Goal: Task Accomplishment & Management: Manage account settings

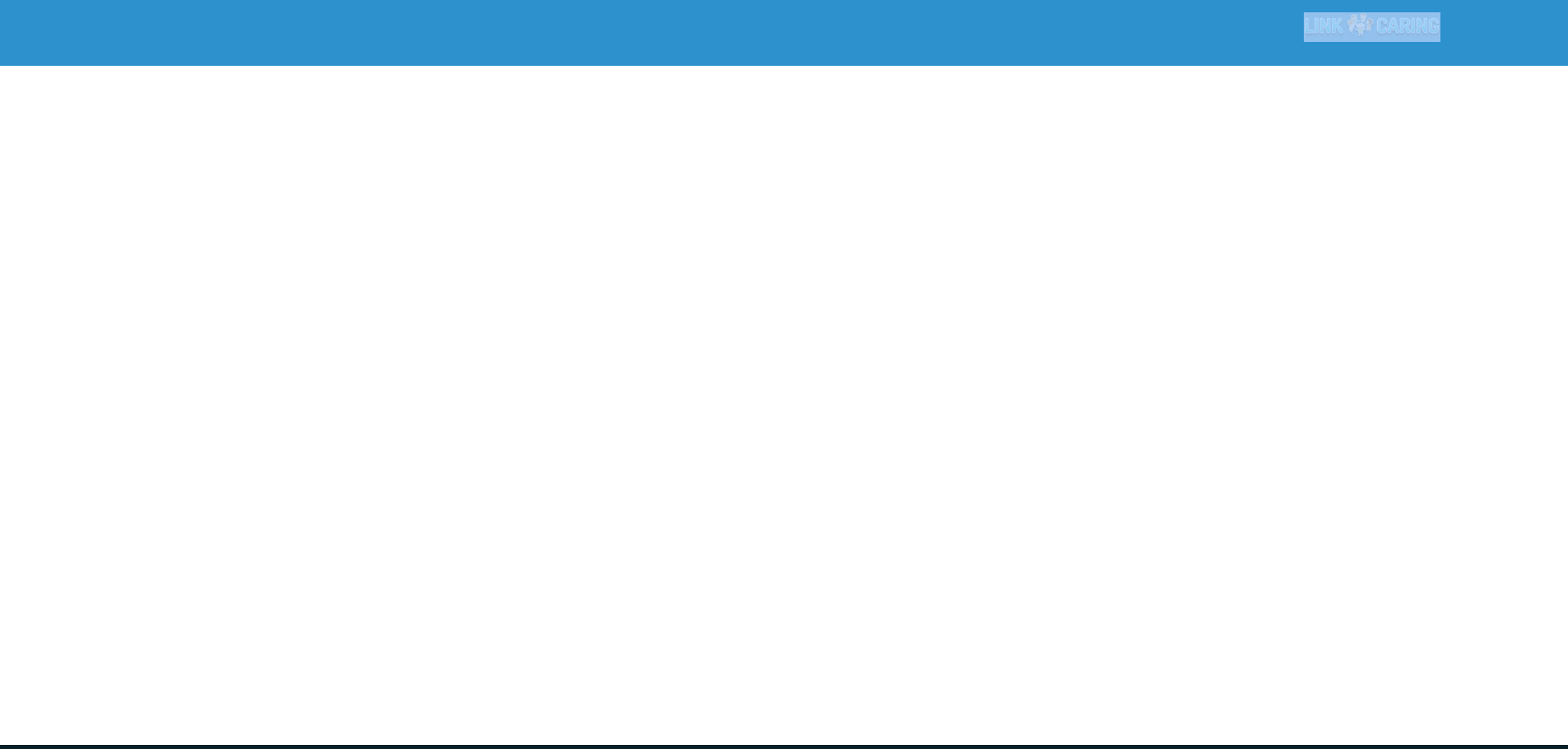
drag, startPoint x: 1374, startPoint y: 8, endPoint x: 1283, endPoint y: 186, distance: 199.9
click at [1283, 186] on div "???????" at bounding box center [784, 372] width 1568 height 746
click at [1255, 243] on div at bounding box center [784, 409] width 1568 height 671
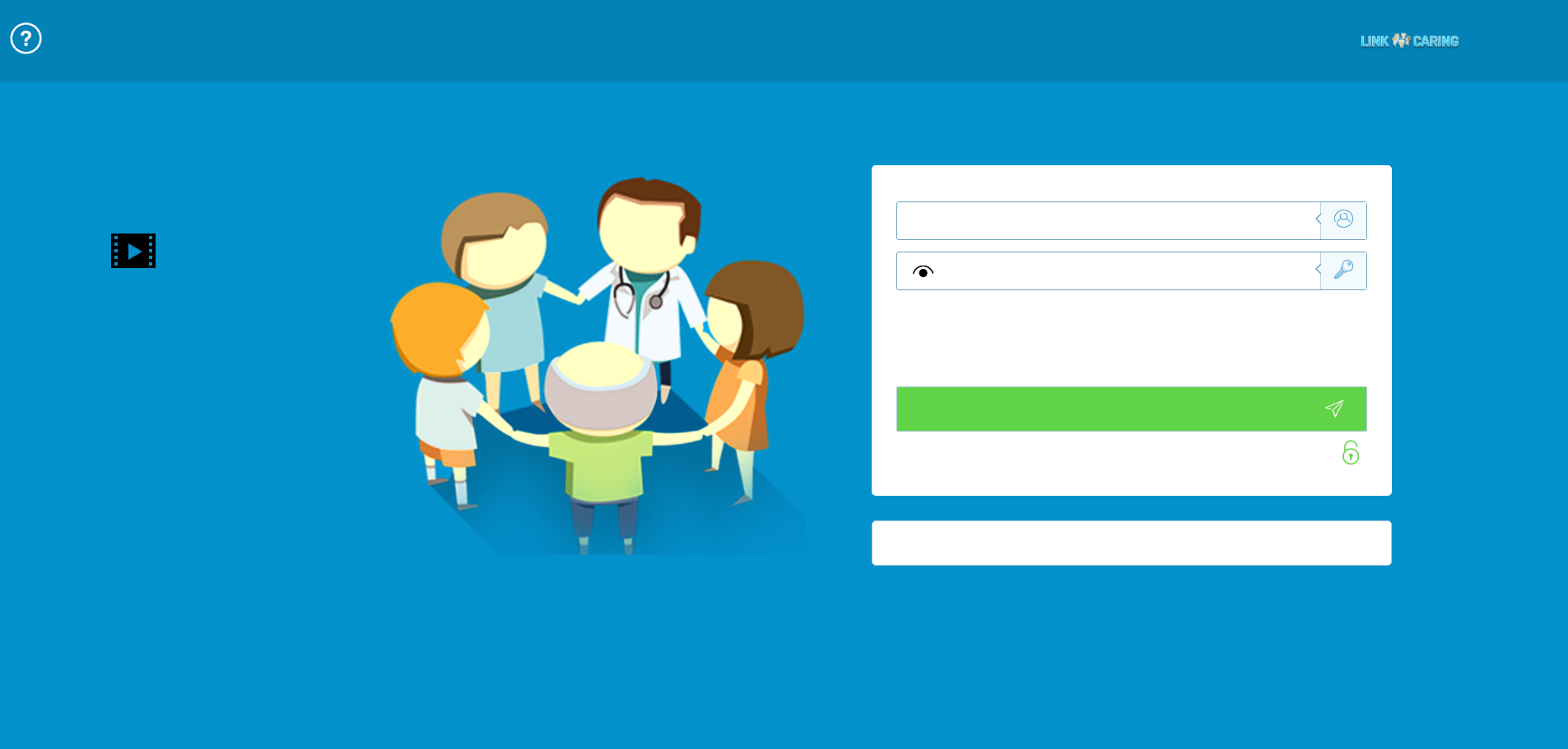
type input "התחבר עכשיו"
type input "עדיין לא? צור חשבון!"
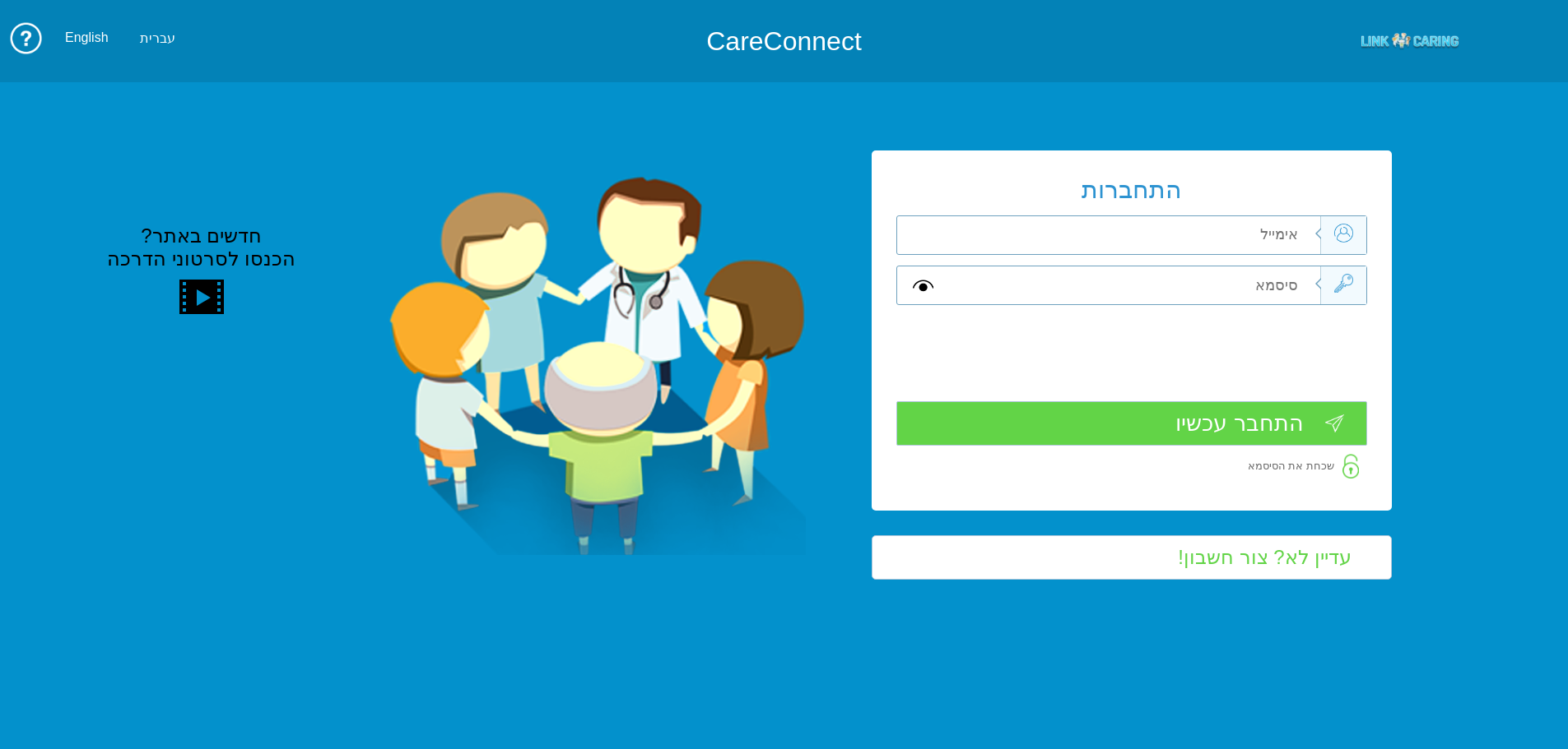
click at [1099, 231] on input "text" at bounding box center [1135, 235] width 371 height 38
click at [1271, 234] on input "text" at bounding box center [1135, 235] width 371 height 38
type input "ך"
type input "[EMAIL_ADDRESS][DOMAIN_NAME]"
click at [1164, 294] on input "text" at bounding box center [1135, 285] width 371 height 38
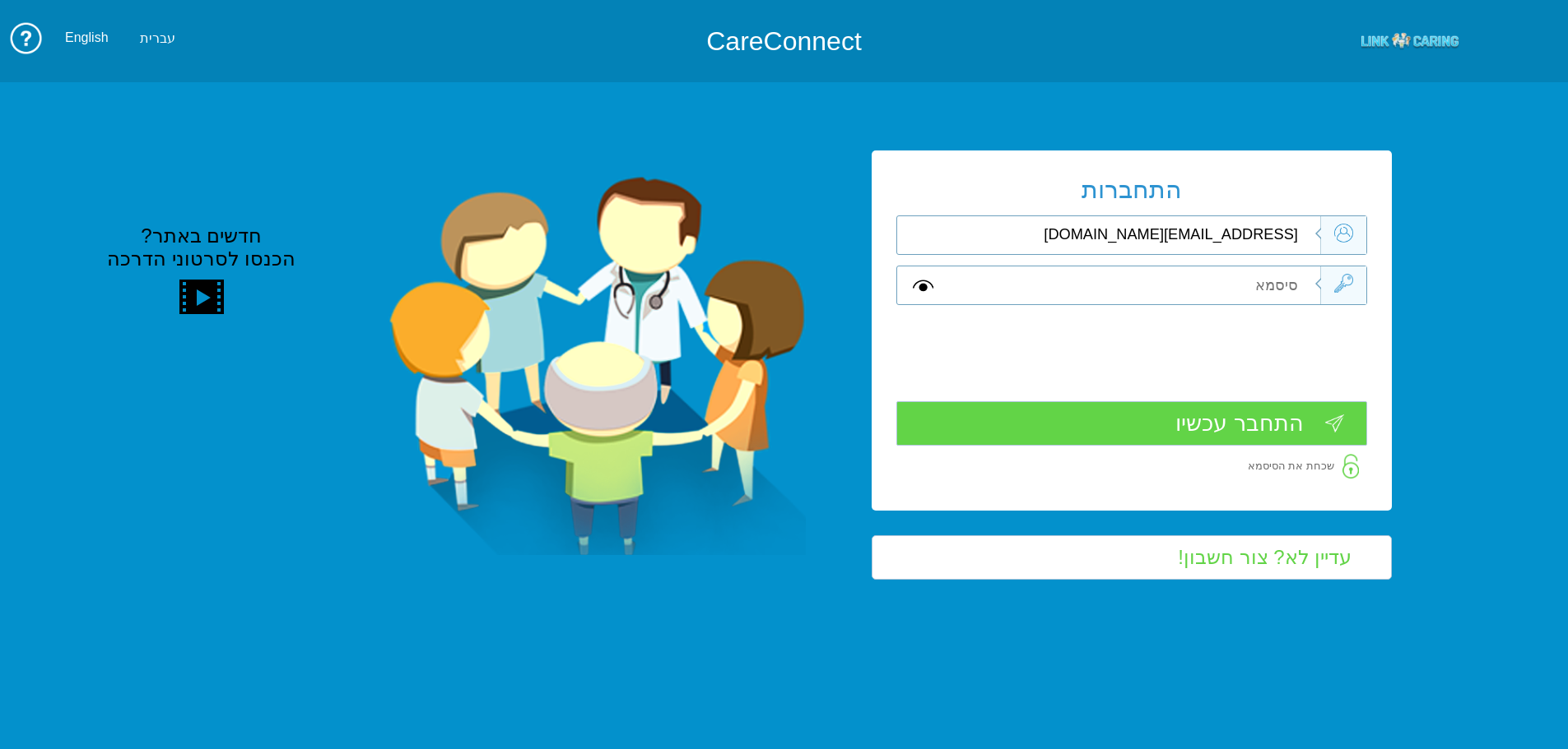
type input "A"
click at [1260, 424] on input "התחבר עכשיו" at bounding box center [1131, 424] width 470 height 45
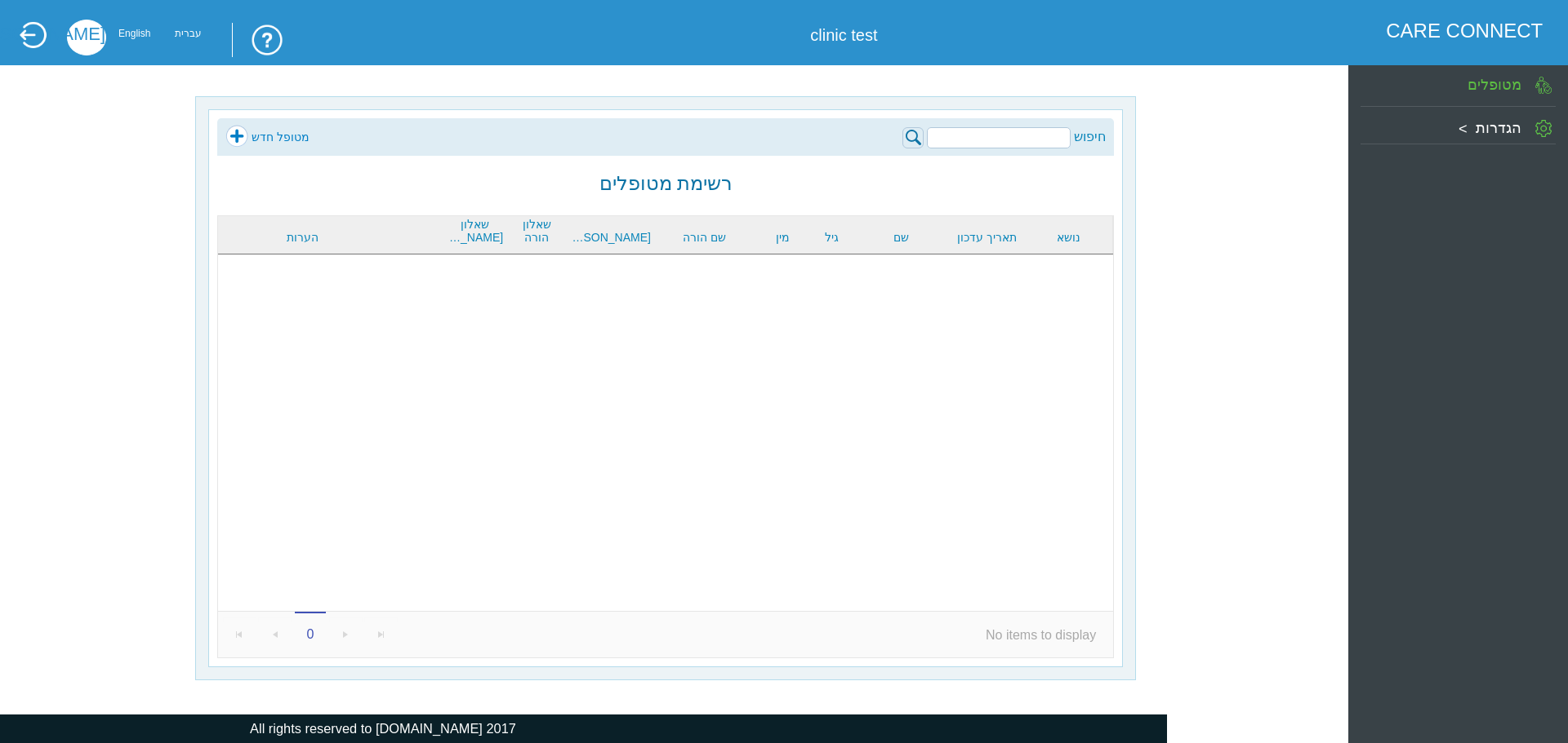
click at [45, 39] on link at bounding box center [33, 34] width 28 height 29
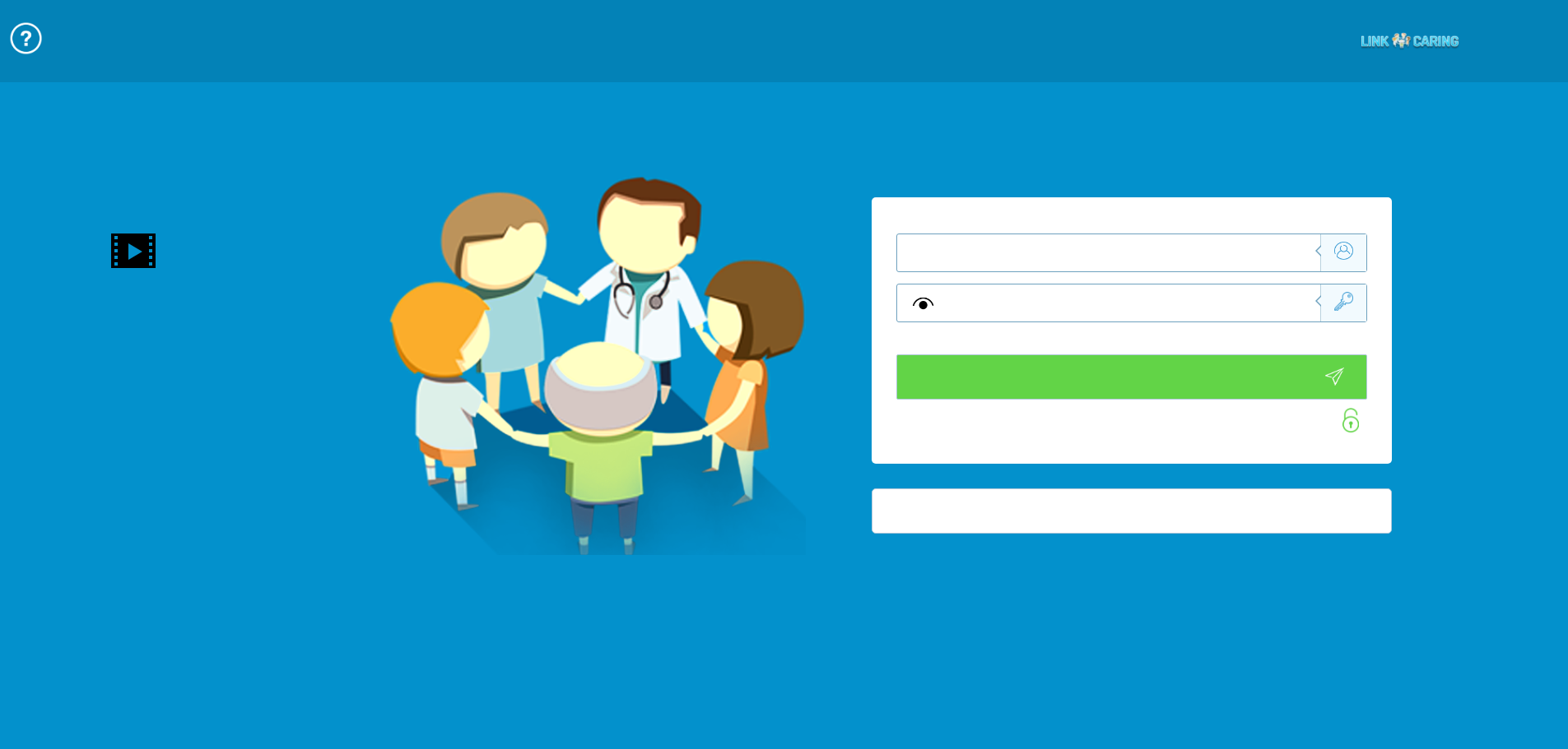
type input "התחבר עכשיו"
type input "עדיין לא? צור חשבון!"
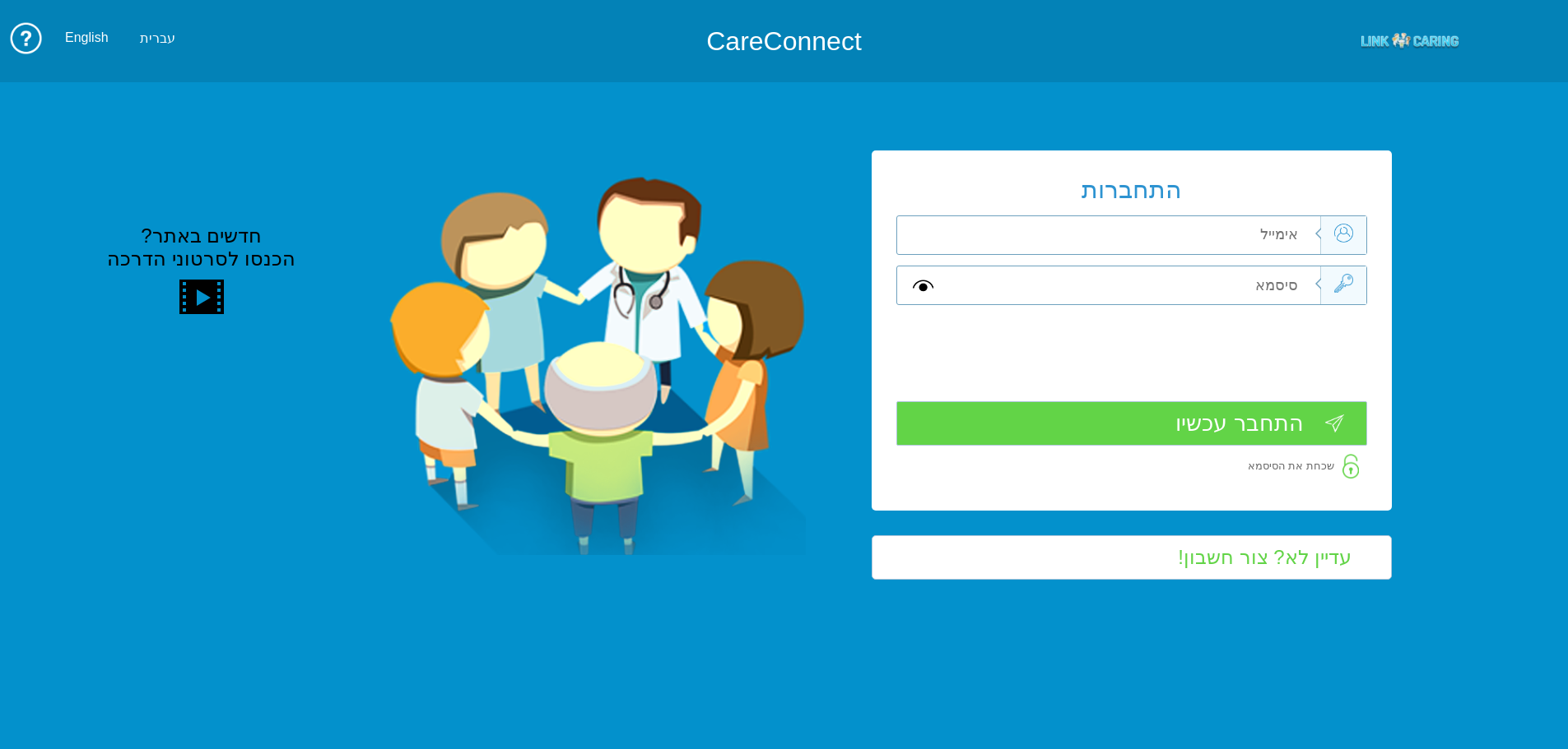
click at [1273, 564] on input "עדיין לא? צור חשבון!" at bounding box center [1131, 559] width 520 height 45
click at [1272, 235] on input "text" at bounding box center [1135, 235] width 371 height 38
click at [1270, 236] on input "text" at bounding box center [1135, 235] width 371 height 38
click at [1270, 237] on input "text" at bounding box center [1135, 235] width 371 height 38
click at [1216, 250] on input "text" at bounding box center [1135, 235] width 371 height 38
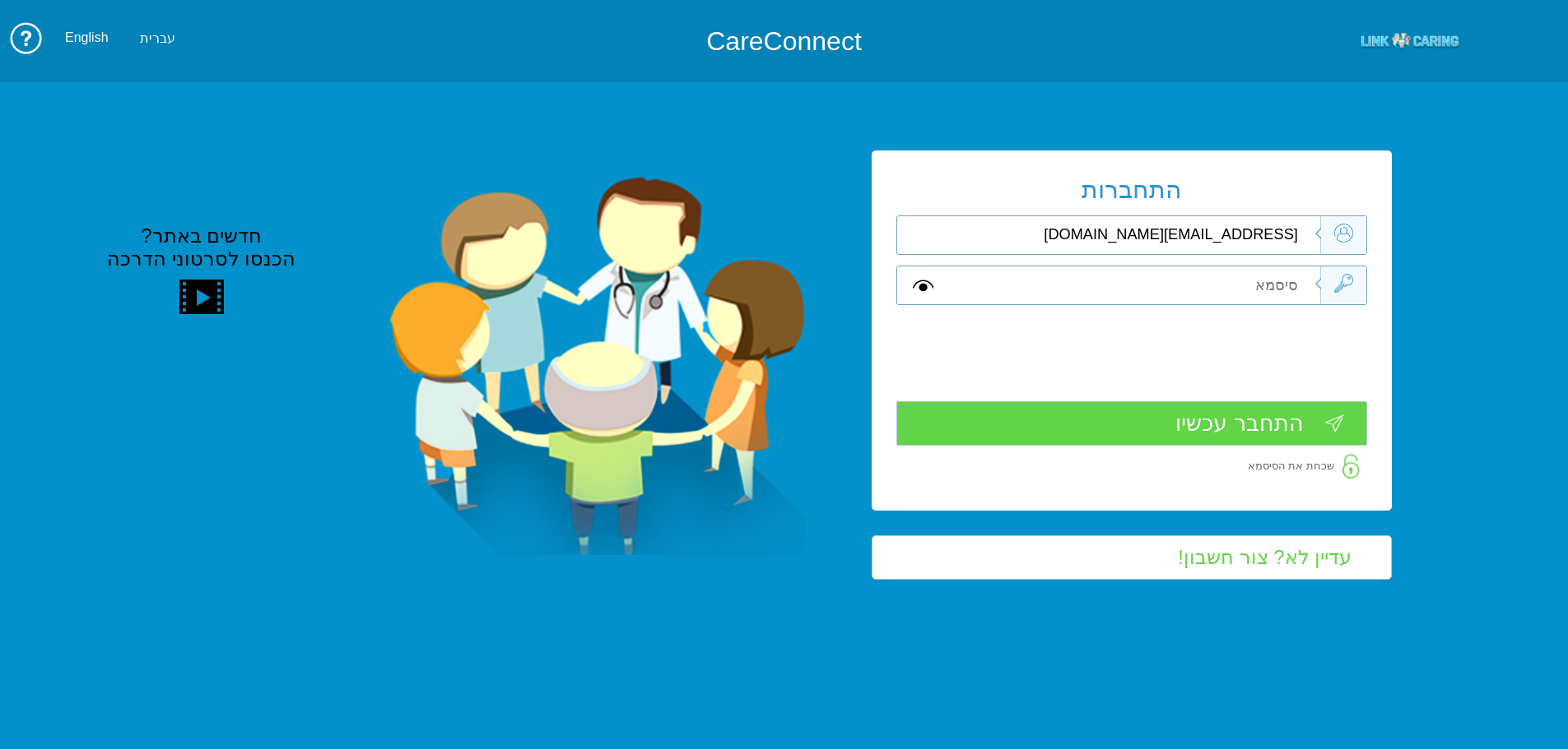
type input "lev@primesec.co.il"
click at [1216, 281] on input "text" at bounding box center [1135, 285] width 371 height 38
type input "A"
click at [1254, 427] on input "התחבר עכשיו" at bounding box center [1131, 424] width 470 height 45
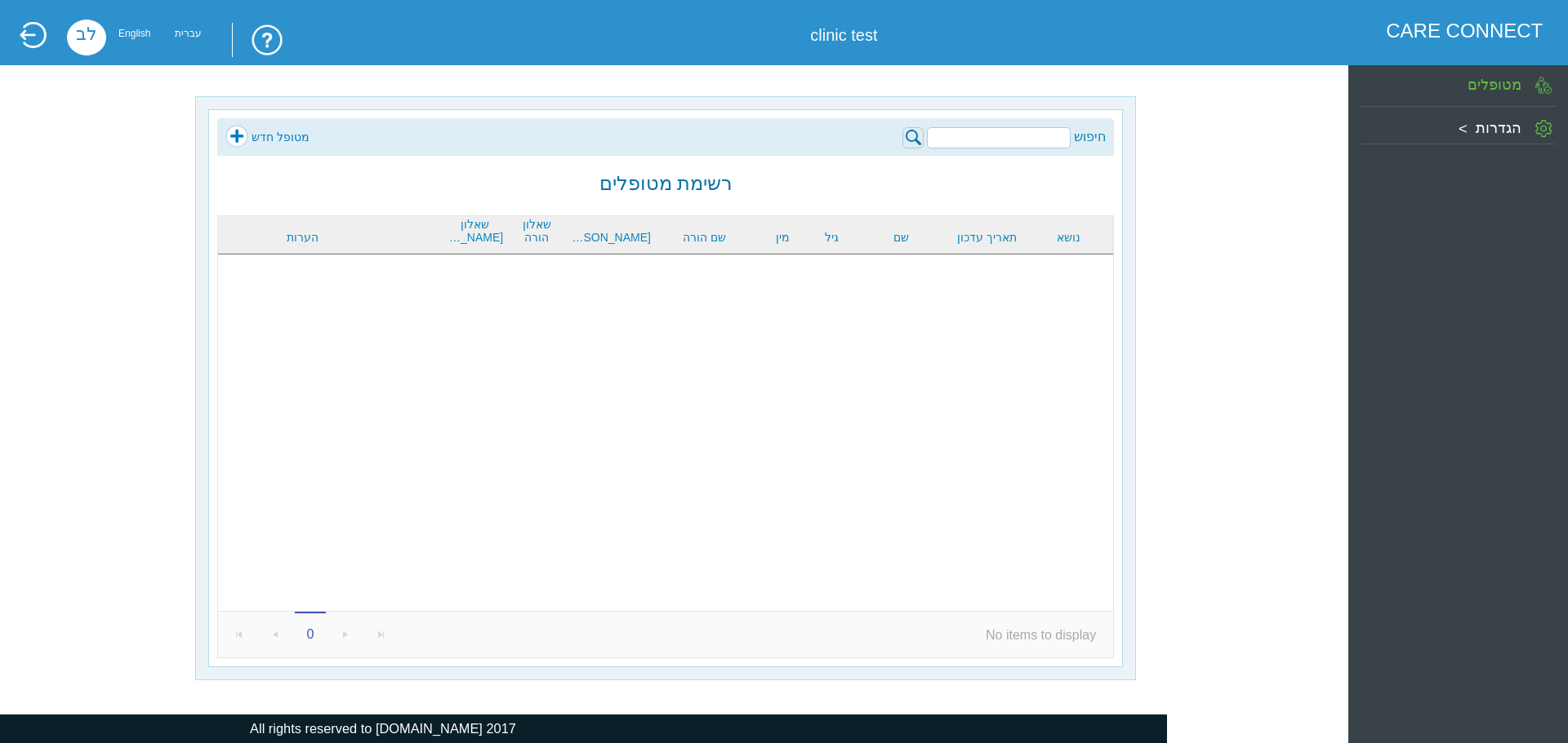
click at [1463, 133] on div "הגדרות" at bounding box center [1458, 125] width 195 height 28
click at [1468, 220] on label "צוות המרפאה" at bounding box center [1453, 212] width 87 height 17
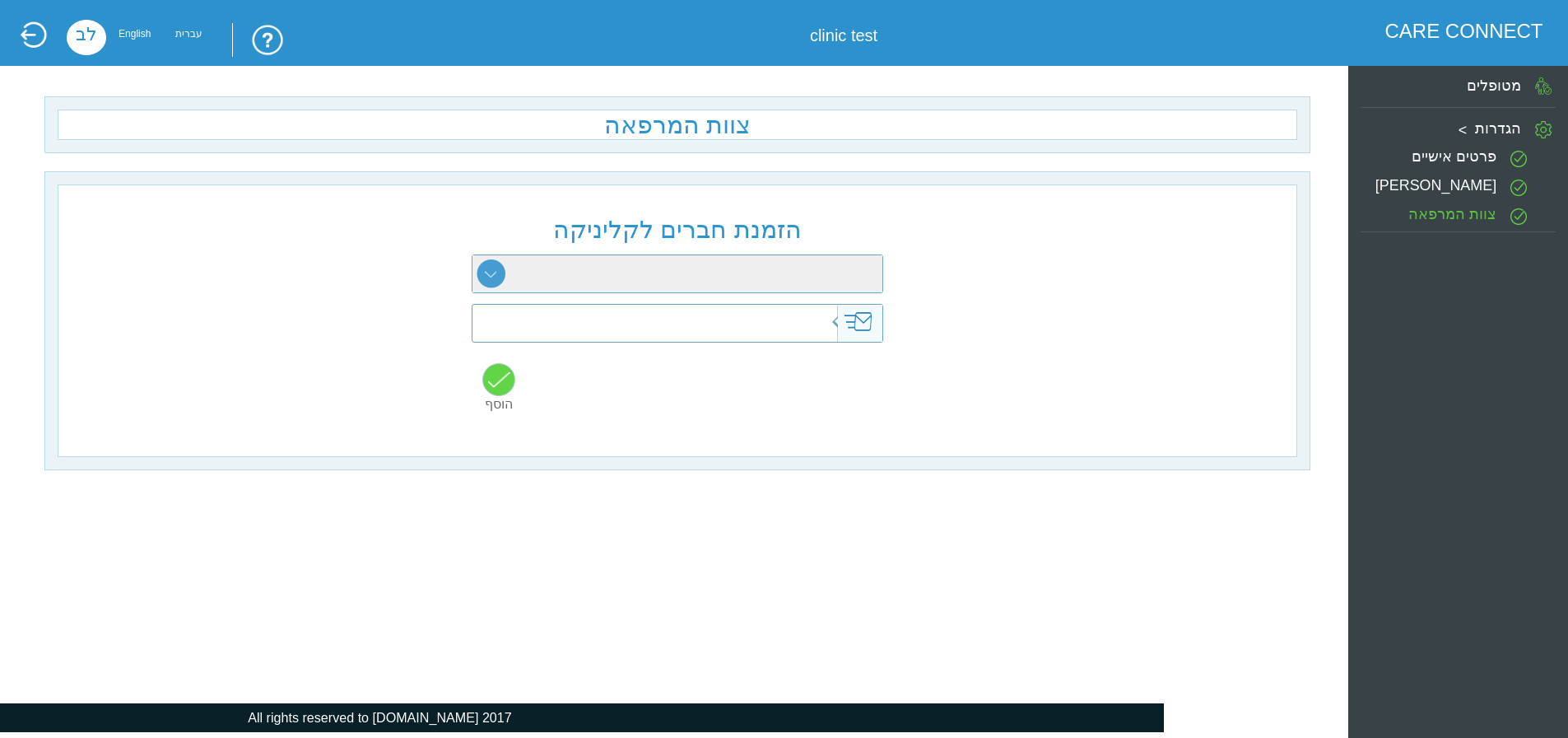
click at [728, 279] on select "רופא מזכירה פסיכולוגיה התפתחותית קלינאות תקשורת ריפוי בעיסוק עבודה סוציאלית פיז…" at bounding box center [677, 274] width 410 height 37
select select "6"
click at [472, 256] on select "רופא מזכירה פסיכולוגיה התפתחותית קלינאות תקשורת ריפוי בעיסוק עבודה סוציאלית פיז…" at bounding box center [677, 274] width 410 height 37
click at [758, 321] on input "text" at bounding box center [648, 323] width 401 height 37
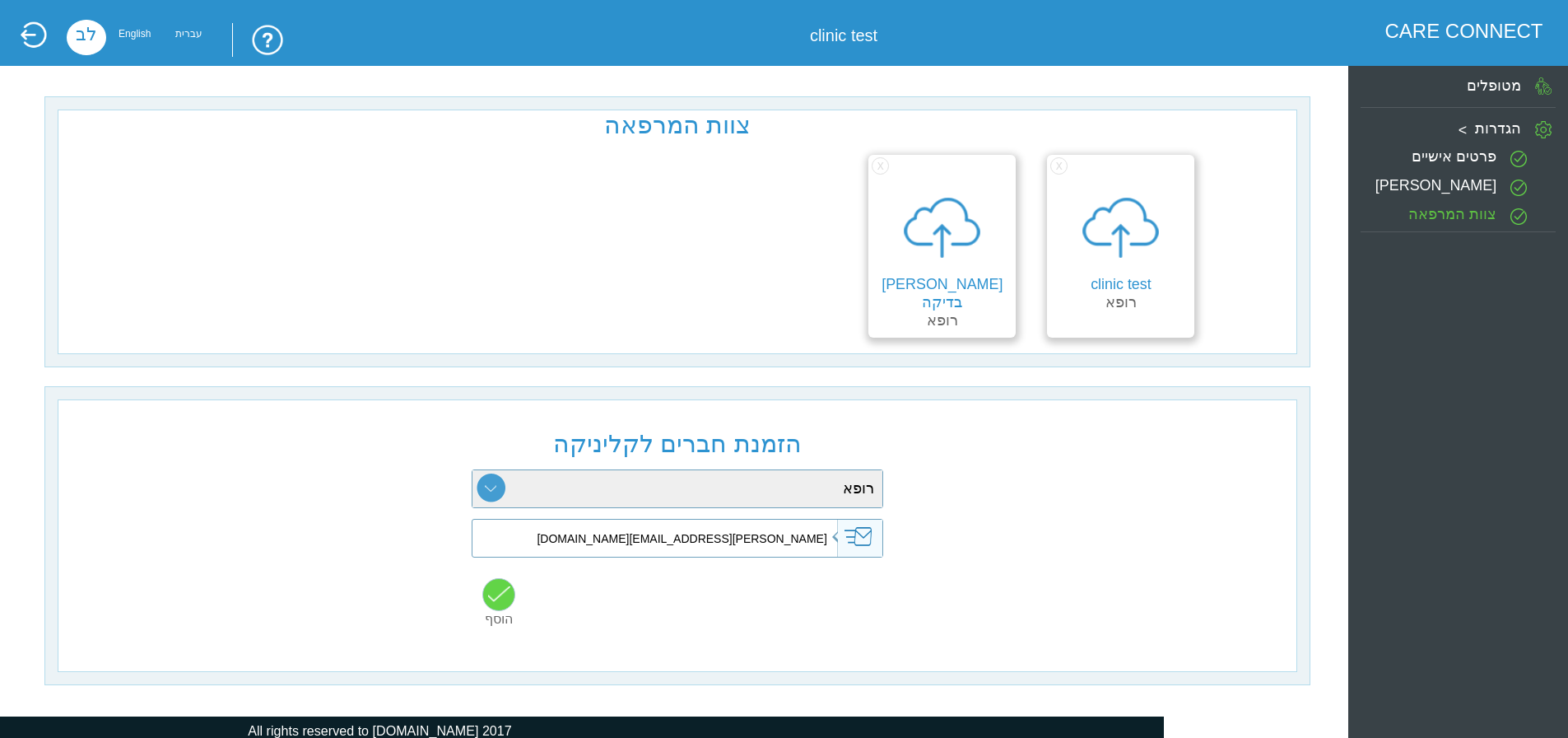
type input "libat@primesec.co.il"
click at [489, 605] on input "button" at bounding box center [498, 594] width 33 height 33
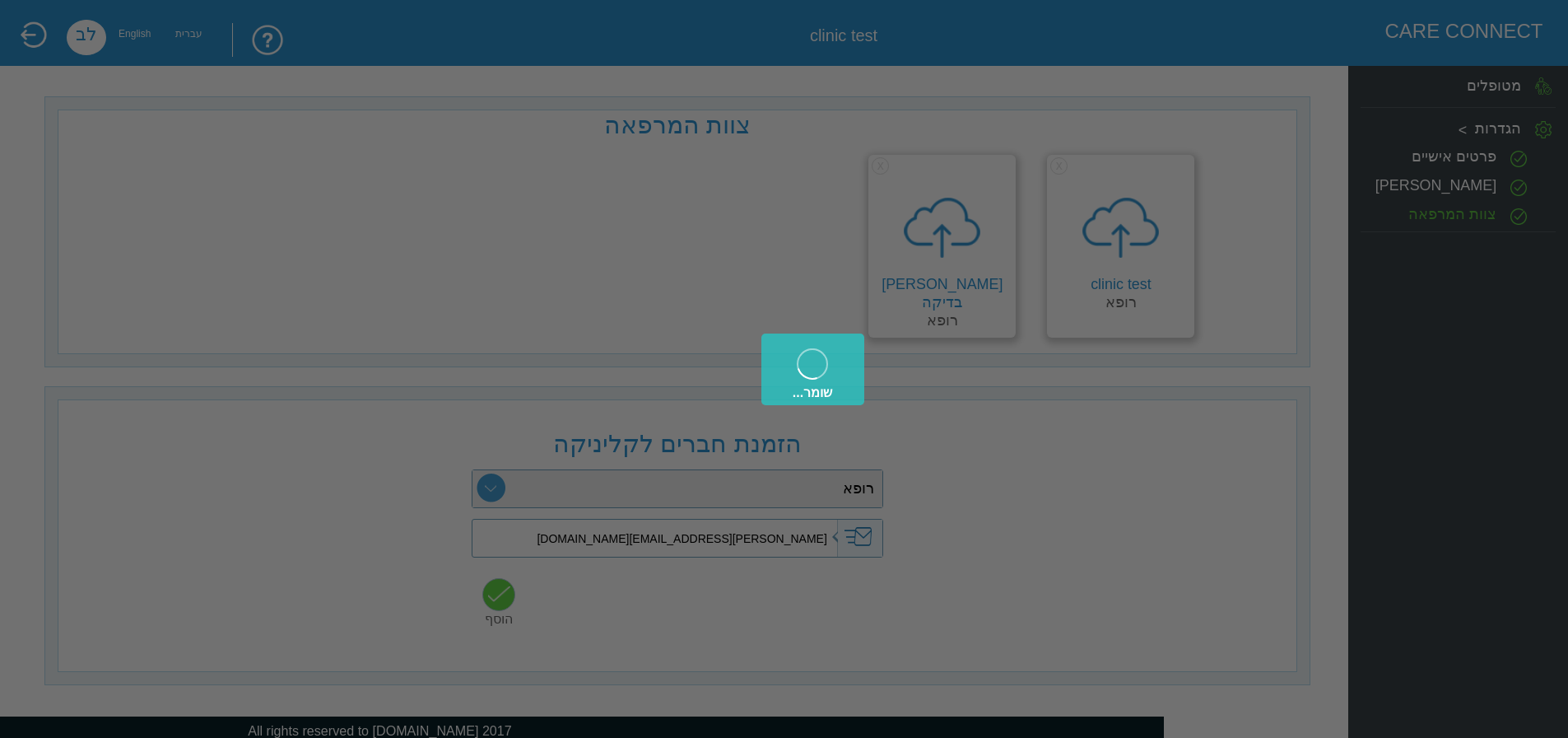
type input "libat@primesec.co.il"
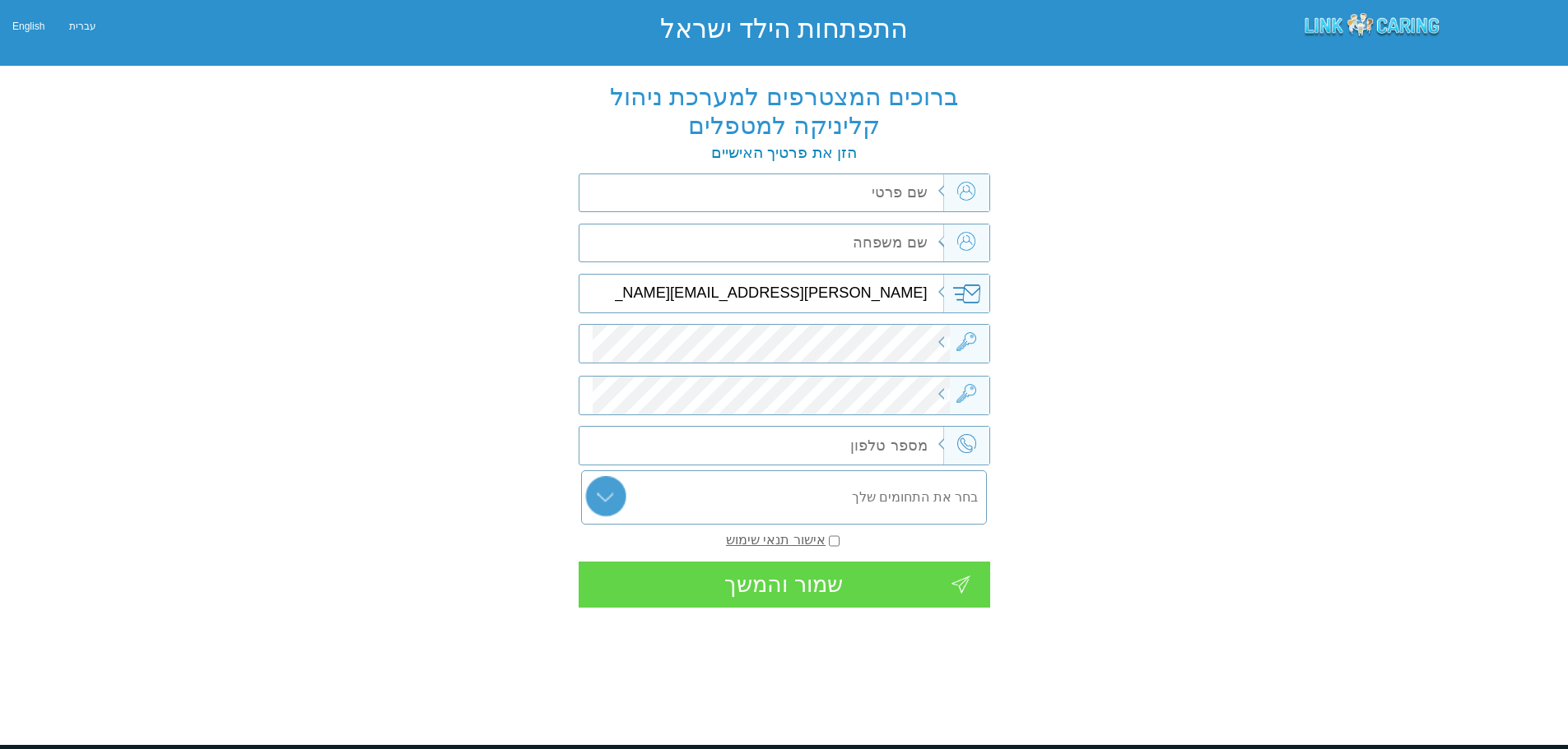
click at [794, 205] on input "text" at bounding box center [771, 193] width 358 height 38
click at [818, 540] on link "אישור תנאי שימוש" at bounding box center [776, 540] width 99 height 14
click at [837, 195] on input "text" at bounding box center [771, 193] width 358 height 38
type input "k"
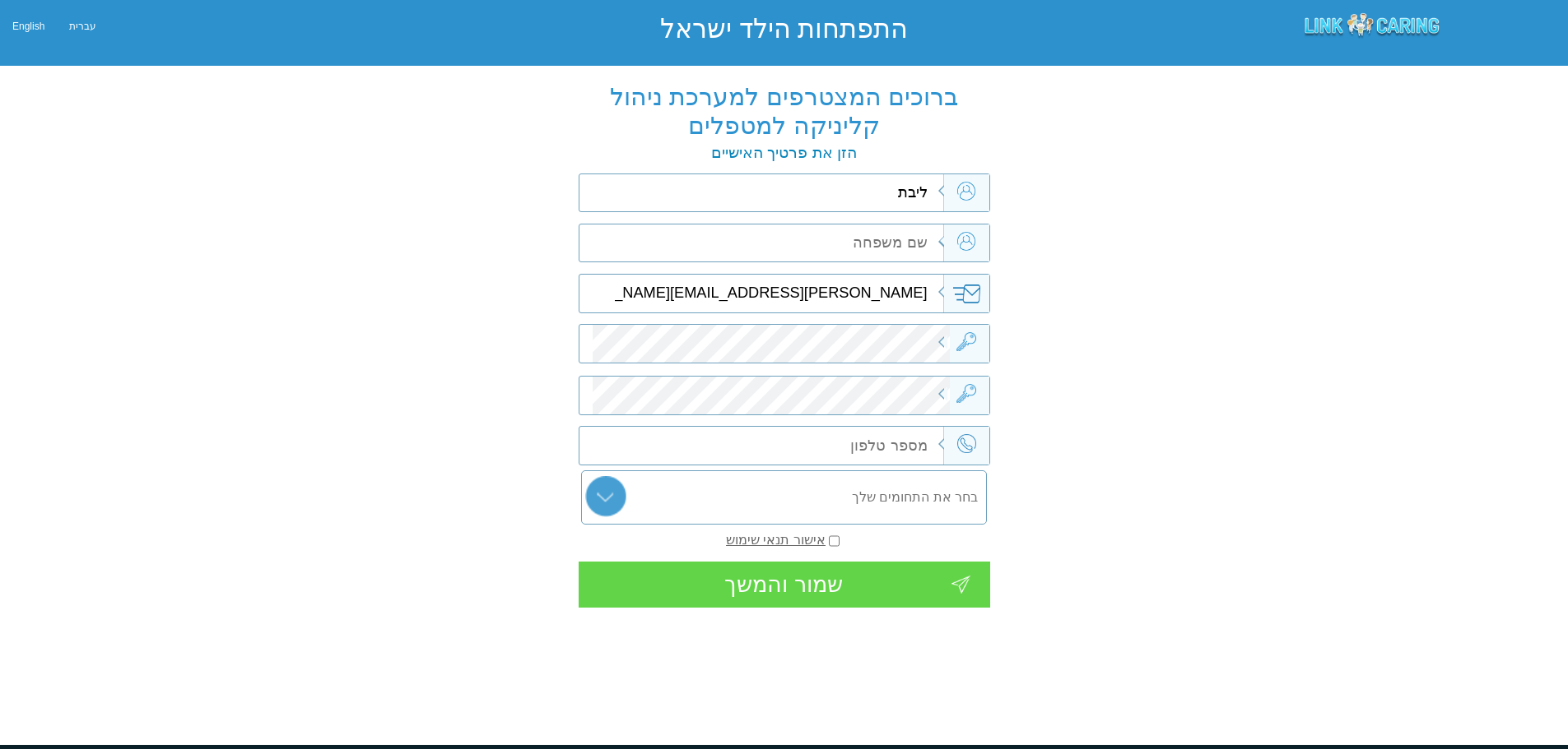
type input "ליבת"
click at [831, 250] on input "text" at bounding box center [771, 243] width 358 height 38
type input "דוקטור"
click at [899, 443] on input "text" at bounding box center [771, 446] width 358 height 38
click at [609, 493] on input "text" at bounding box center [784, 497] width 406 height 54
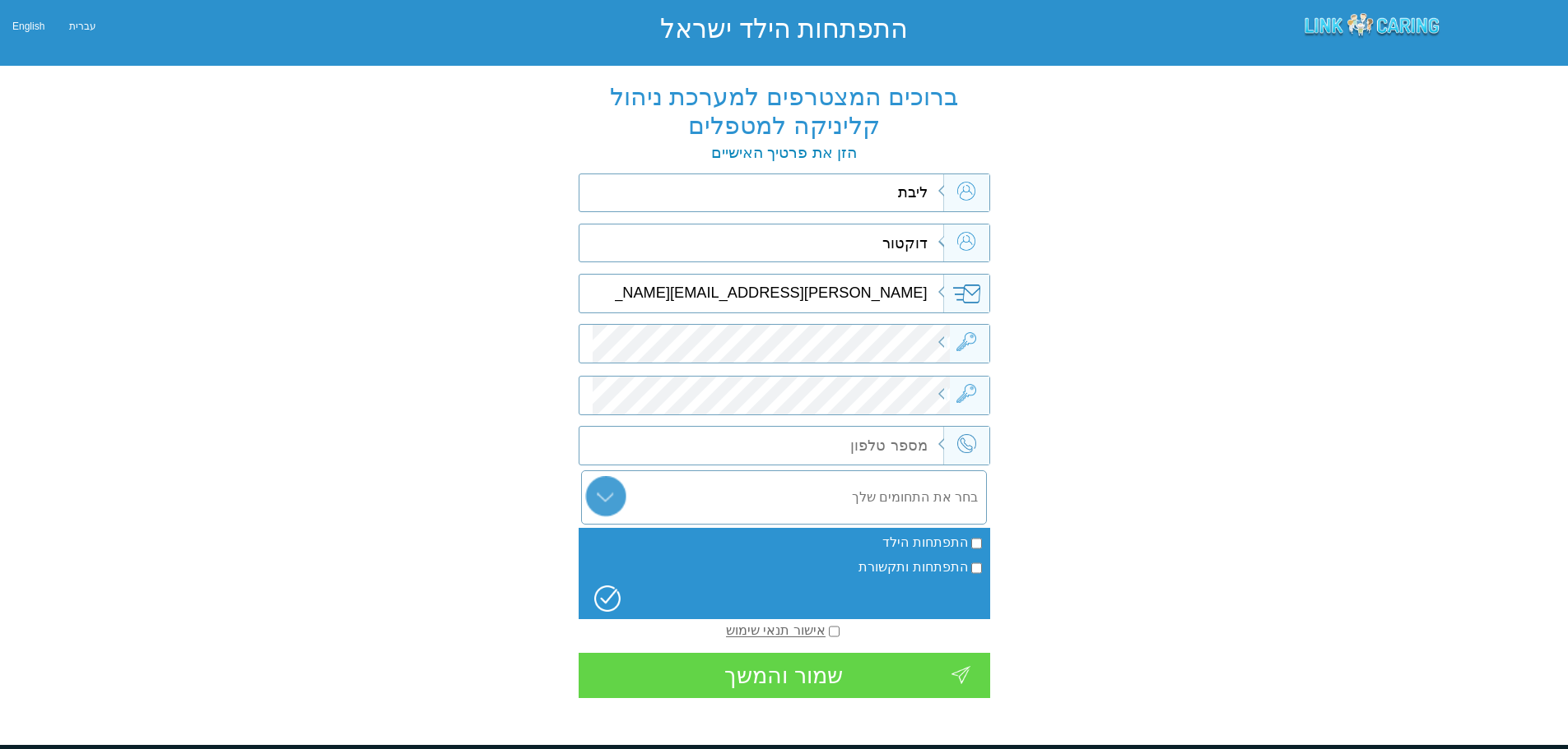
click at [977, 542] on input "התפתחות הילד" at bounding box center [976, 543] width 11 height 18
checkbox input "true"
click at [599, 586] on img at bounding box center [607, 598] width 26 height 26
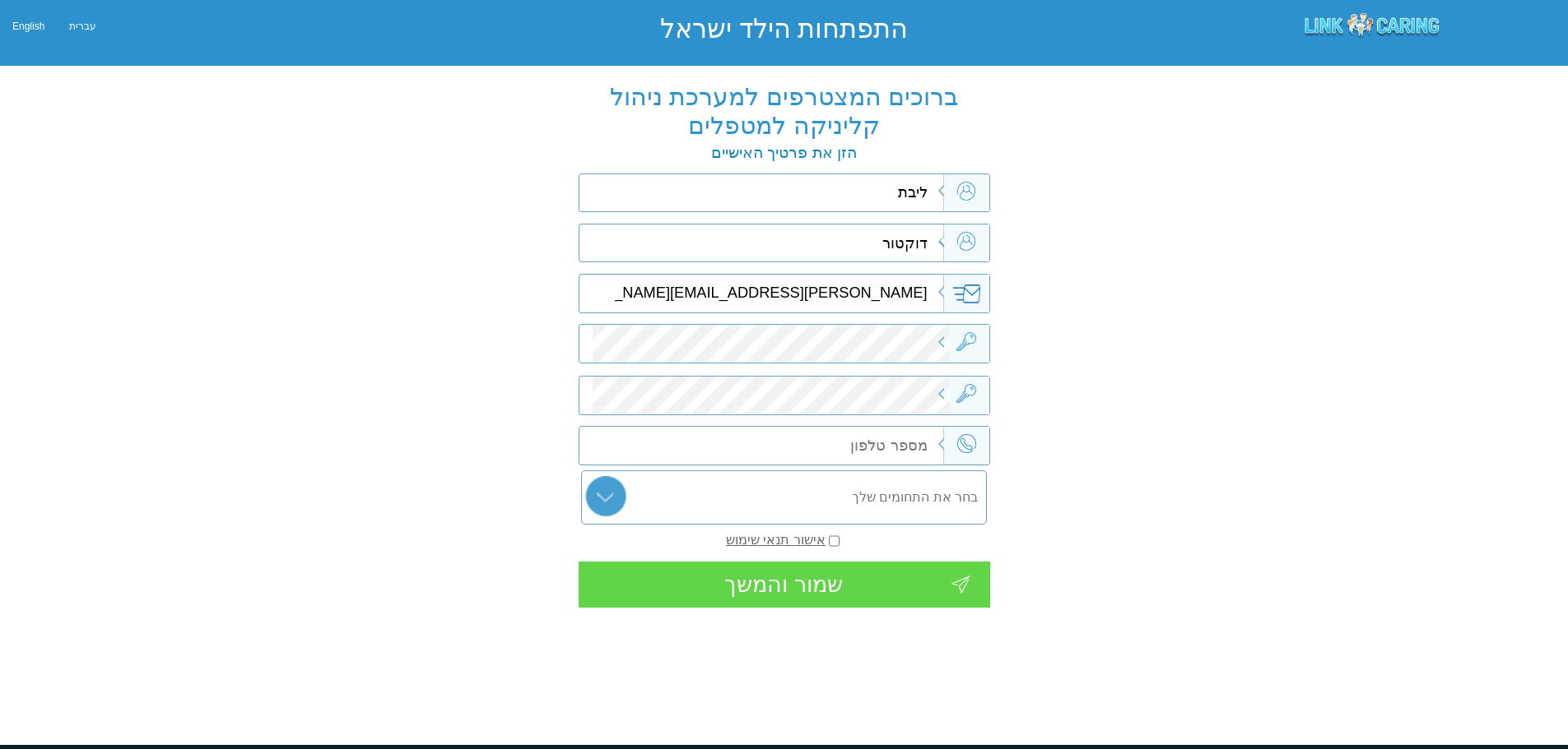
click at [804, 604] on div "שמור והמשך" at bounding box center [784, 585] width 411 height 46
click at [861, 588] on div "שמור והמשך" at bounding box center [784, 585] width 411 height 46
click at [954, 338] on span at bounding box center [966, 344] width 46 height 38
click at [977, 344] on span at bounding box center [966, 344] width 46 height 38
click at [951, 586] on div "שמור והמשך" at bounding box center [784, 585] width 411 height 46
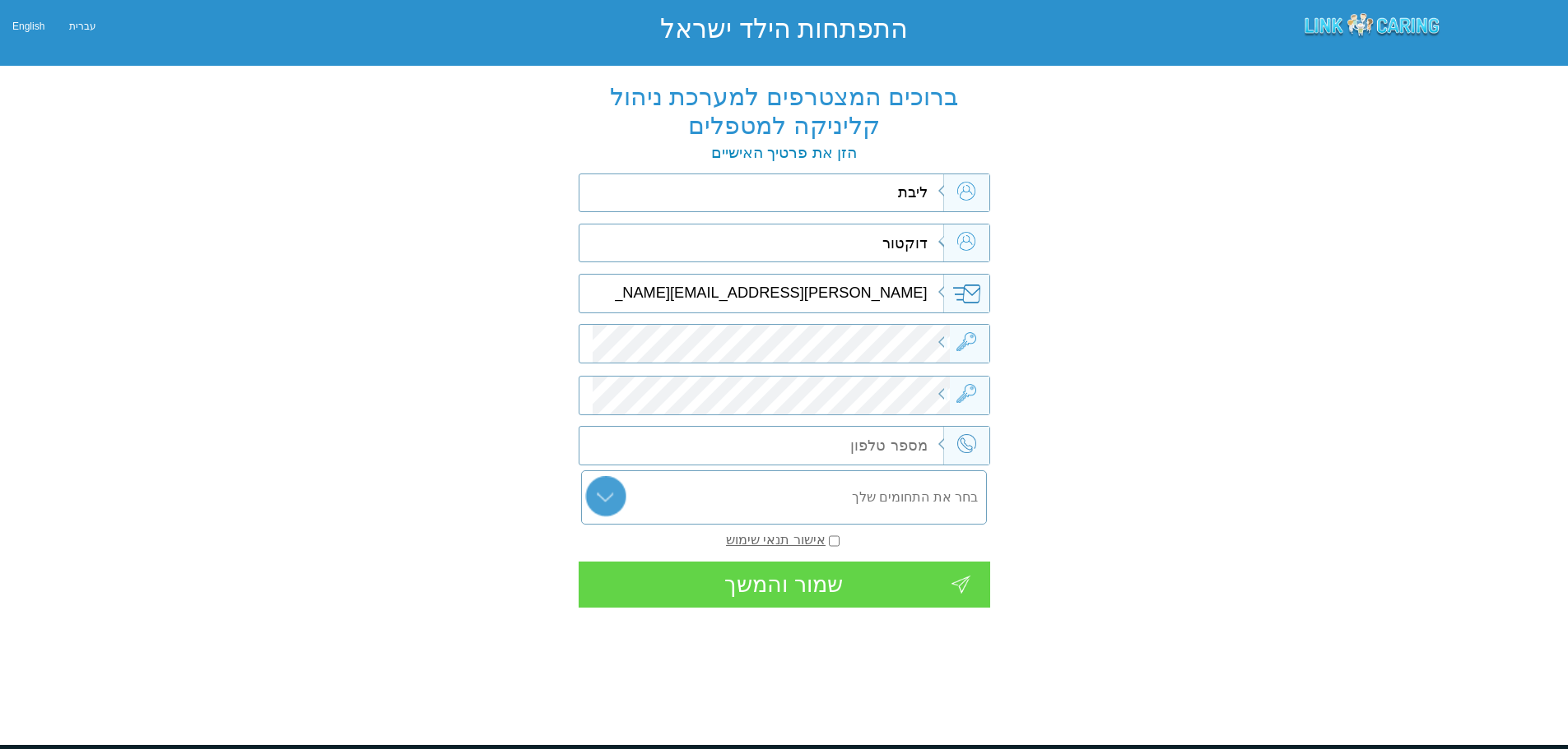
click at [1069, 497] on div "ברוכים המצטרפים למערכת ניהול קליניקה למטפלים נא הזן את סיסמתך למערכת ברוכים המצ…" at bounding box center [784, 354] width 1568 height 560
click at [767, 586] on div "שמור והמשך" at bounding box center [784, 585] width 411 height 46
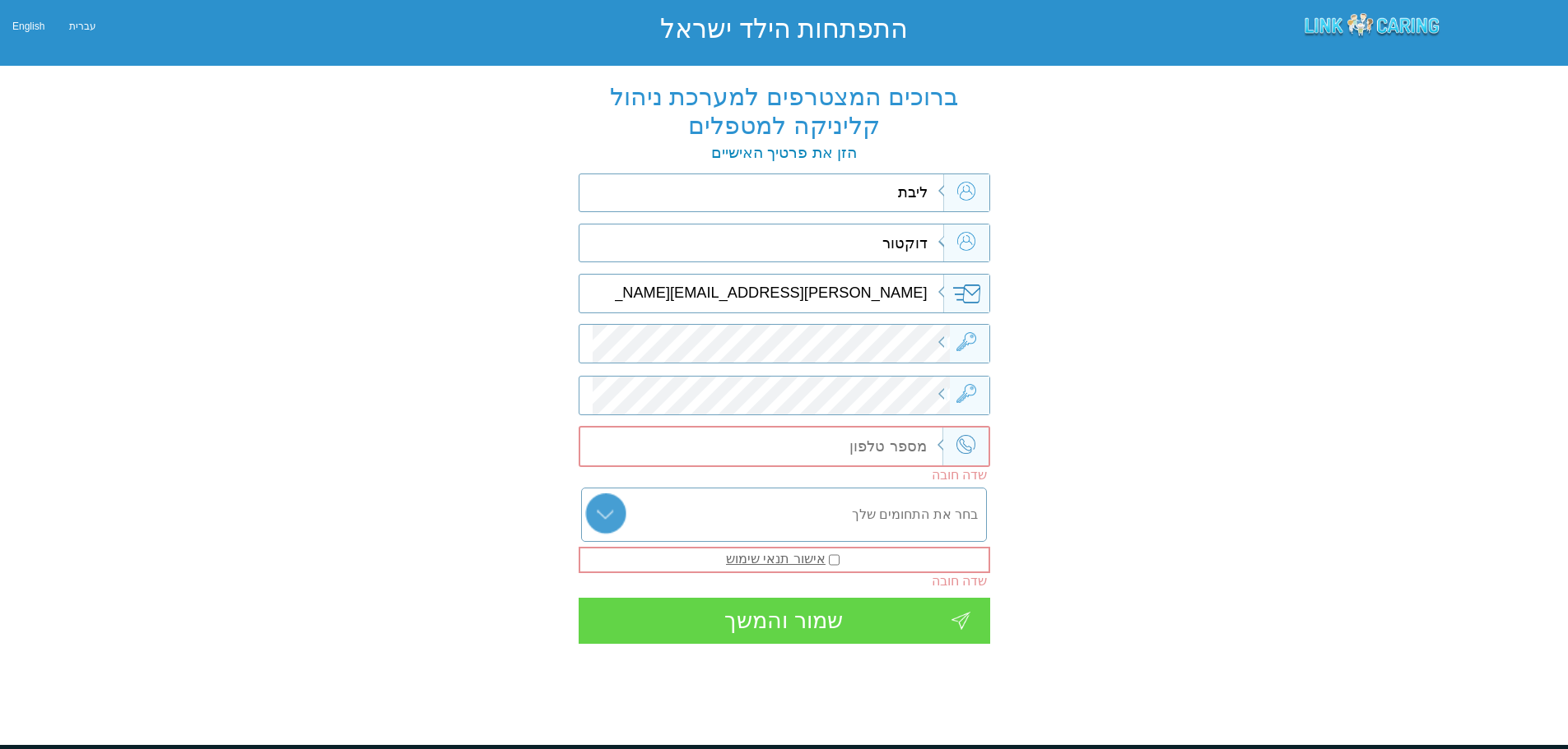
click at [834, 559] on input "checkbox" at bounding box center [834, 559] width 11 height 18
checkbox input "true"
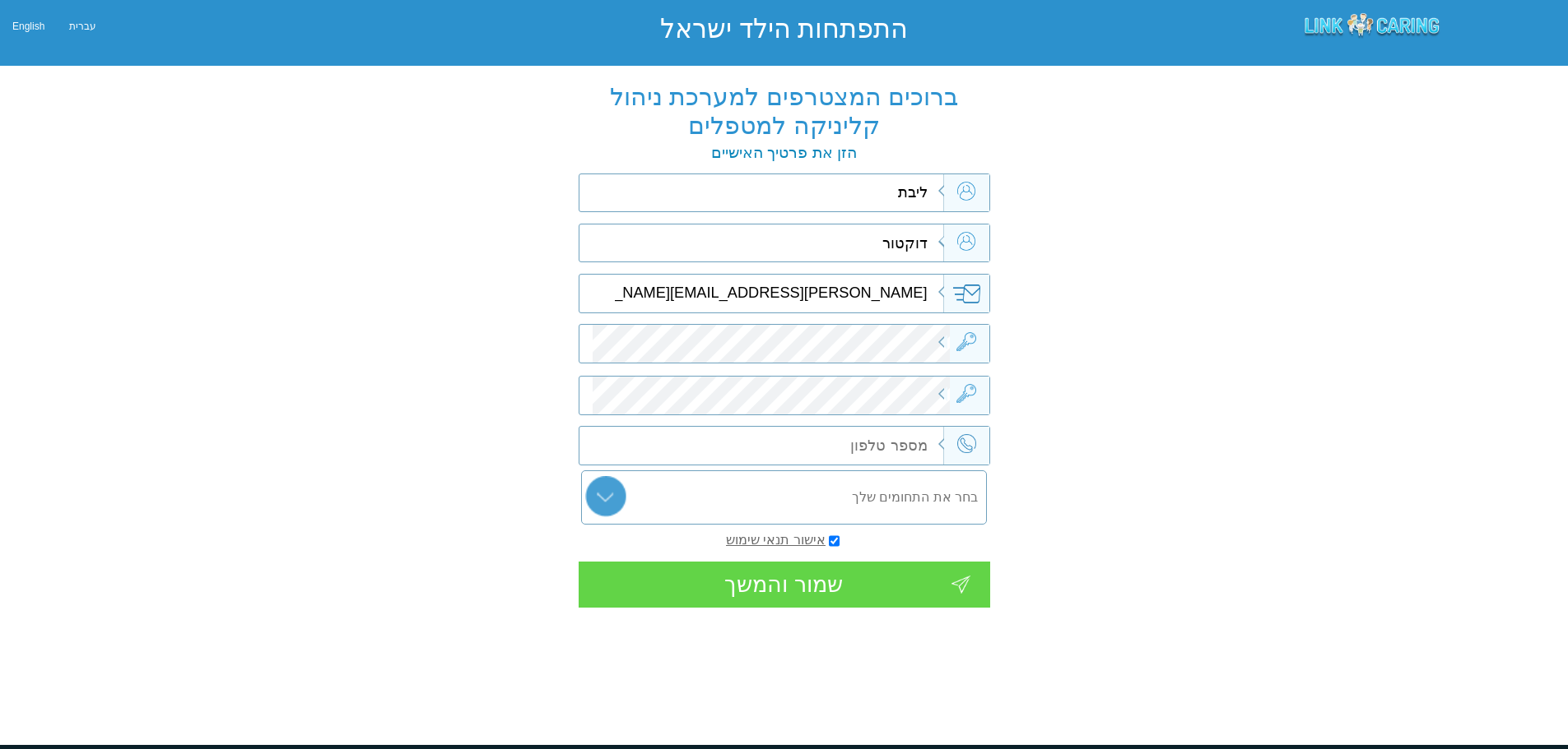
click at [836, 431] on input "text" at bounding box center [771, 446] width 358 height 38
click at [846, 451] on input "0525361087" at bounding box center [771, 446] width 358 height 38
click at [846, 449] on input "0525361087" at bounding box center [771, 446] width 358 height 38
type input "0525361087"
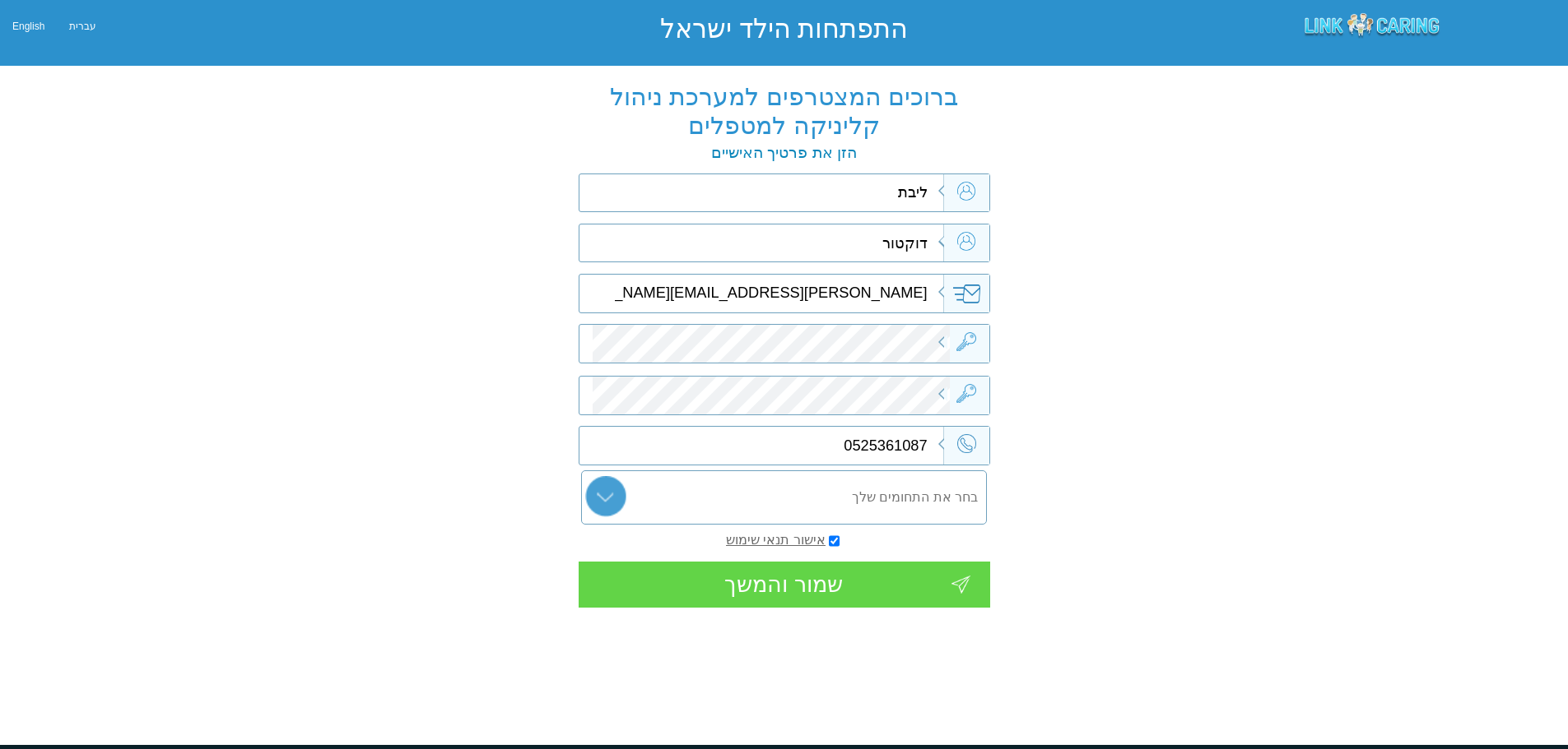
click at [755, 590] on div "שמור והמשך" at bounding box center [784, 585] width 411 height 46
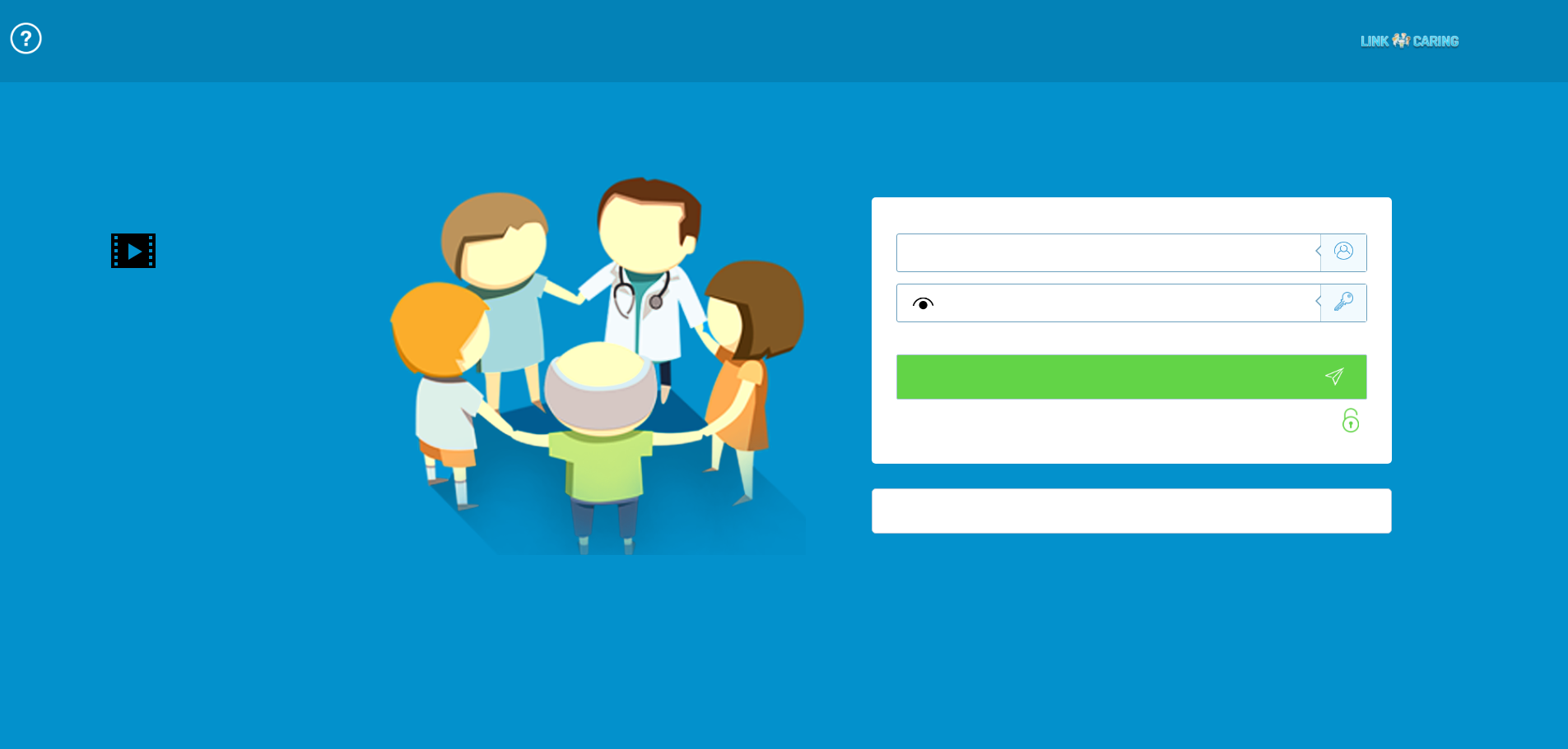
type input "התחבר עכשיו"
type input "עדיין לא? צור חשבון!"
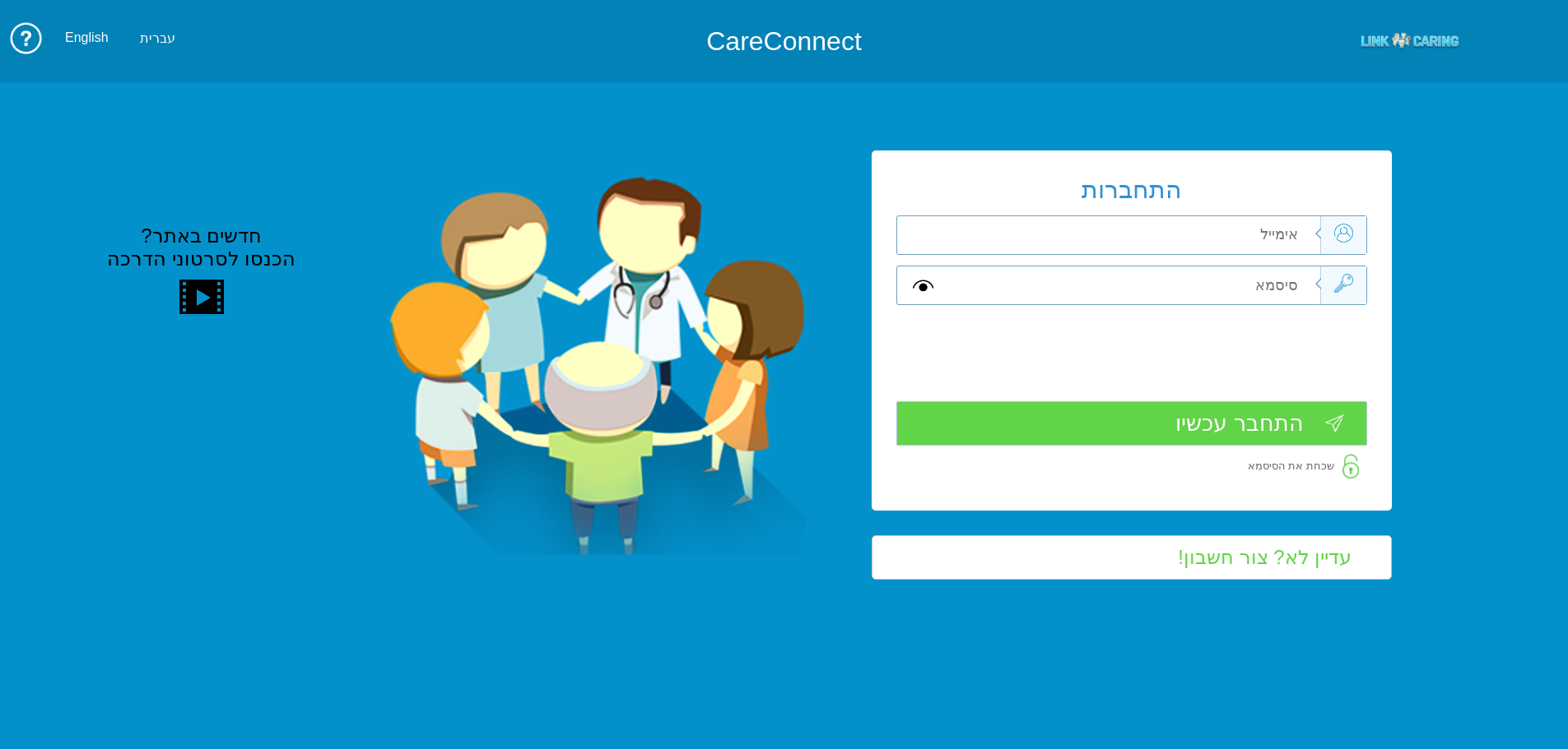
click at [1206, 227] on input "text" at bounding box center [1135, 235] width 371 height 38
drag, startPoint x: 1153, startPoint y: 233, endPoint x: 1293, endPoint y: 234, distance: 140.0
click at [1293, 234] on input "[EMAIL_ADDRESS][DOMAIN_NAME]" at bounding box center [1135, 235] width 371 height 38
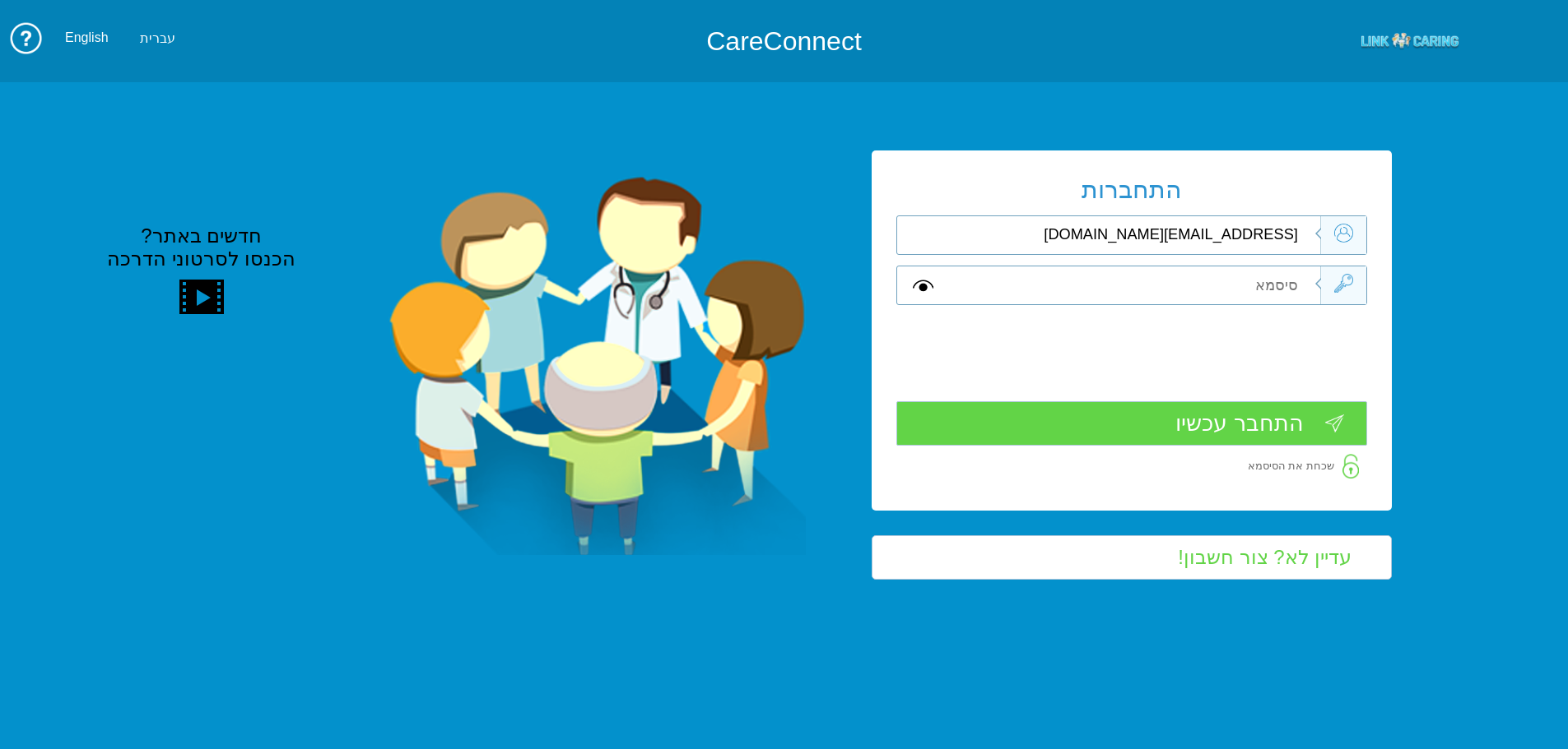
click at [1293, 234] on input "[EMAIL_ADDRESS][DOMAIN_NAME]" at bounding box center [1135, 235] width 371 height 38
click at [1227, 280] on input "text" at bounding box center [1135, 285] width 371 height 38
click at [1183, 233] on input "[EMAIL_ADDRESS][DOMAIN_NAME]" at bounding box center [1135, 235] width 371 height 38
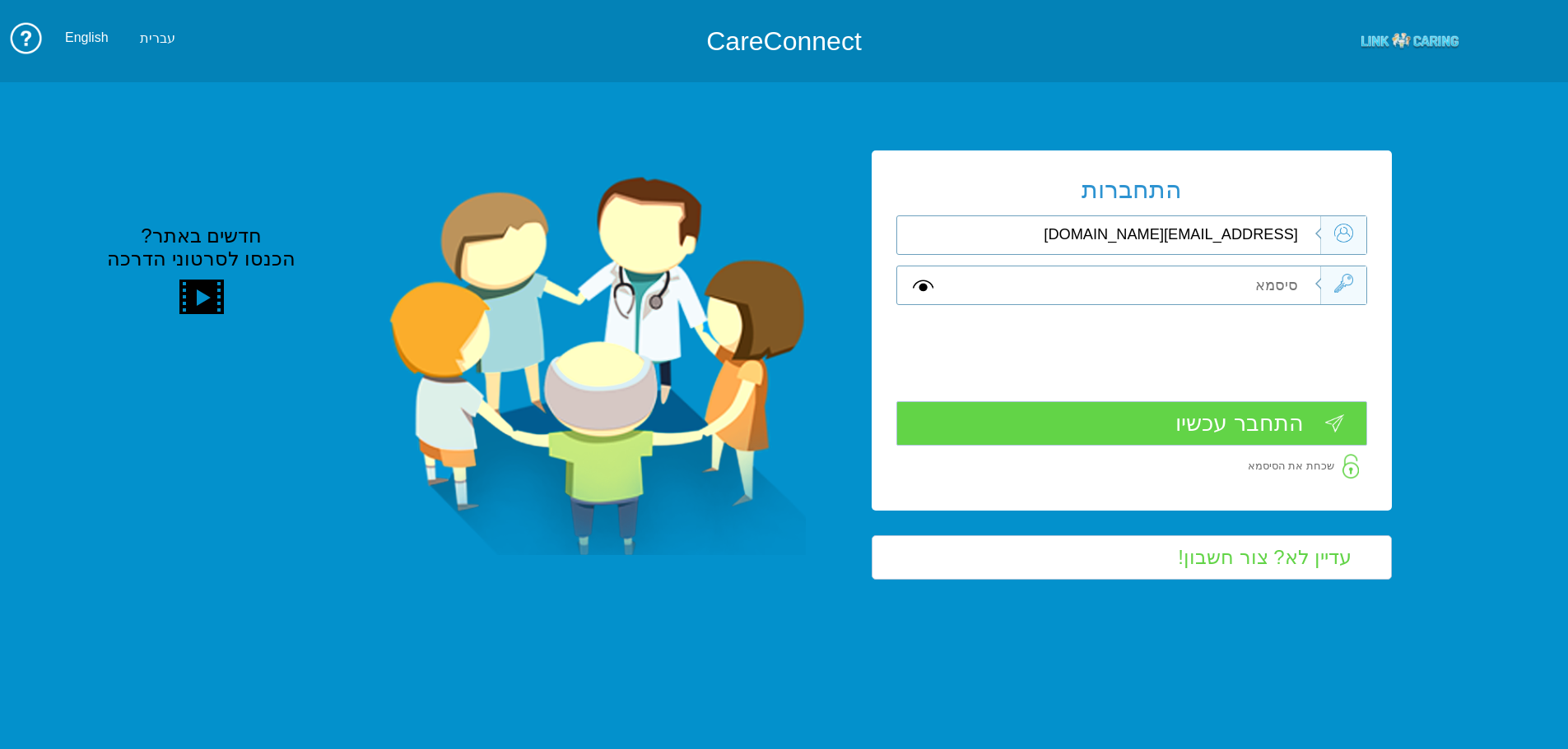
click at [1183, 233] on input "[EMAIL_ADDRESS][DOMAIN_NAME]" at bounding box center [1135, 235] width 371 height 38
type input "[EMAIL_ADDRESS][DOMAIN_NAME]"
click at [1252, 289] on input "text" at bounding box center [1135, 285] width 371 height 38
type input "A"
click at [1312, 426] on input "התחבר עכשיו" at bounding box center [1131, 424] width 470 height 45
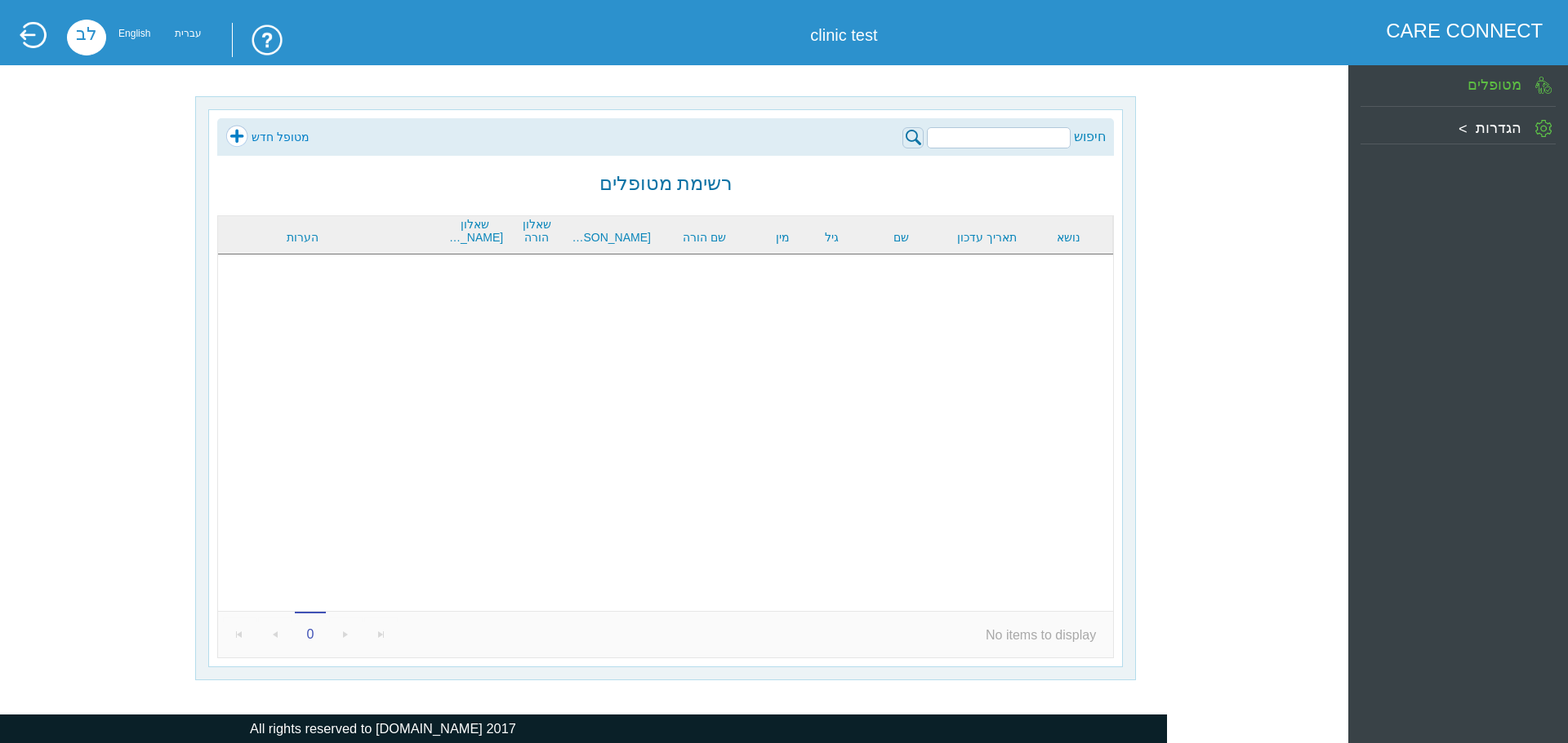
click at [1489, 115] on div "הגדרות" at bounding box center [1458, 125] width 195 height 28
click at [1479, 215] on label "צוות המרפאה" at bounding box center [1453, 212] width 87 height 17
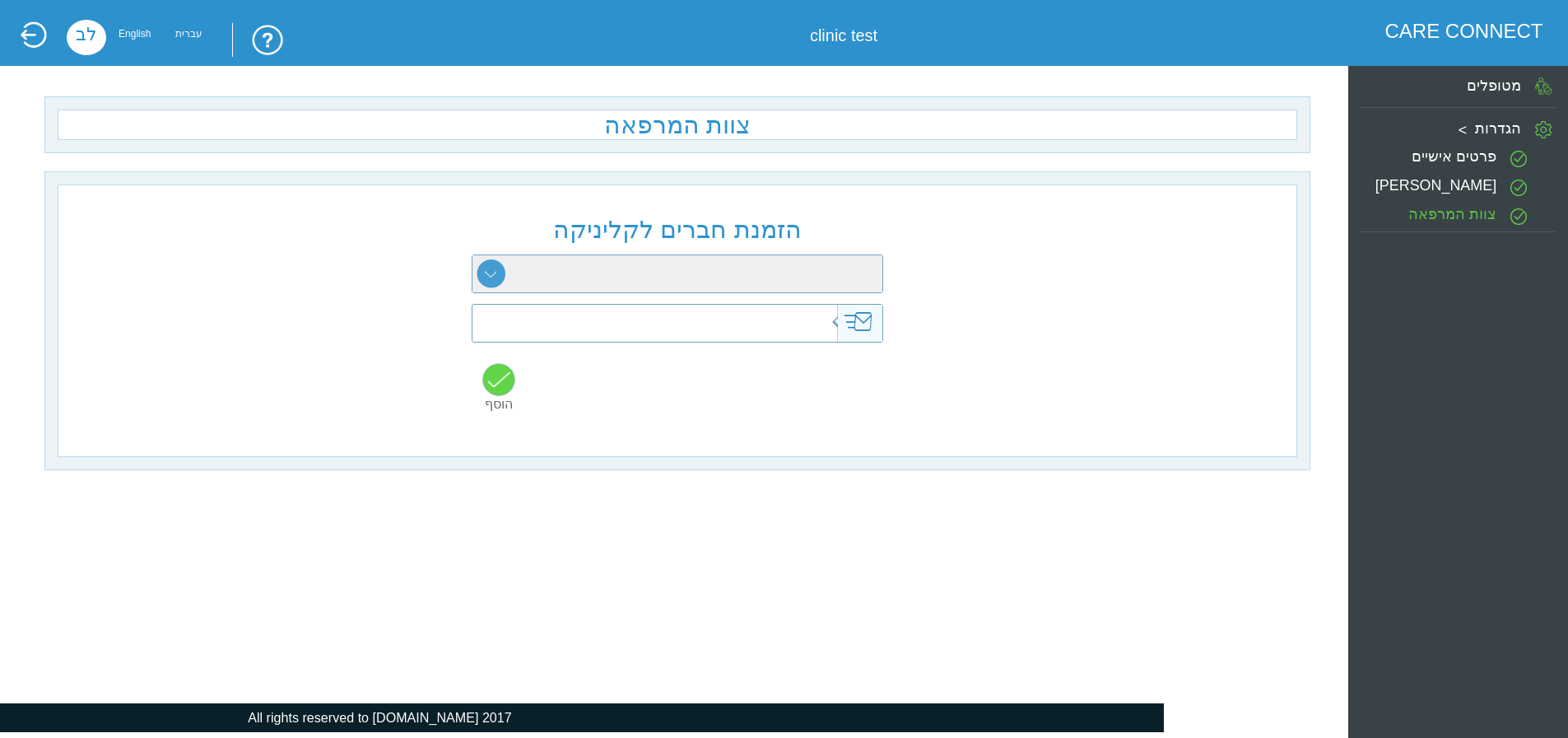
click at [582, 271] on select at bounding box center [677, 274] width 410 height 37
click at [581, 270] on select at bounding box center [677, 274] width 410 height 37
click at [636, 325] on input "text" at bounding box center [648, 323] width 401 height 37
click at [470, 259] on div "הזמנת חברים לקליניקה הוסף ברכות, הזמנת החבר התבצעה בהצלחה הזמנת חבר נוסף" at bounding box center [677, 321] width 1240 height 272
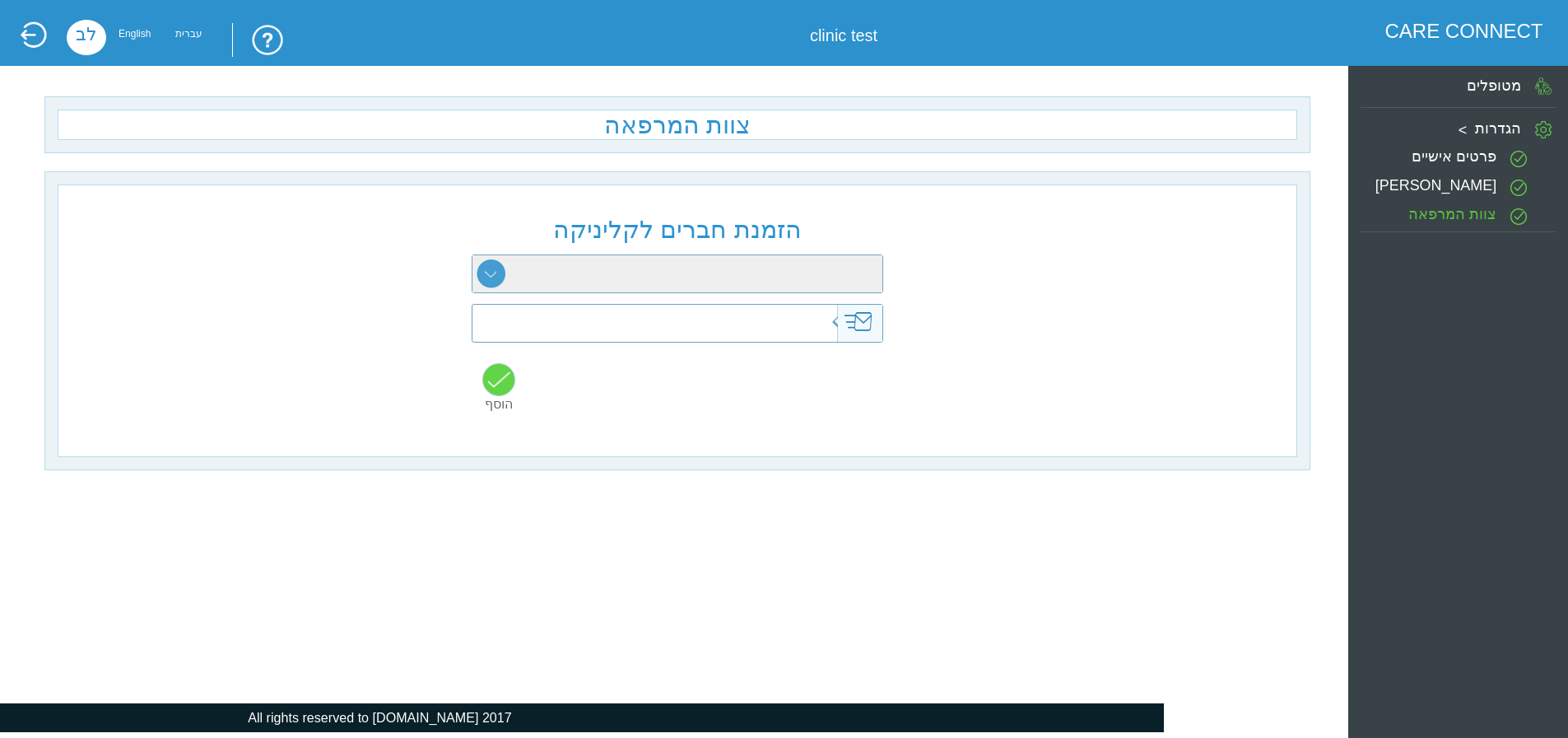
click at [497, 279] on select at bounding box center [677, 274] width 410 height 37
click at [561, 319] on input "text" at bounding box center [648, 323] width 401 height 37
click at [593, 342] on div at bounding box center [677, 323] width 411 height 39
click at [709, 314] on input "text" at bounding box center [648, 323] width 401 height 37
click at [846, 326] on input "text" at bounding box center [648, 323] width 401 height 37
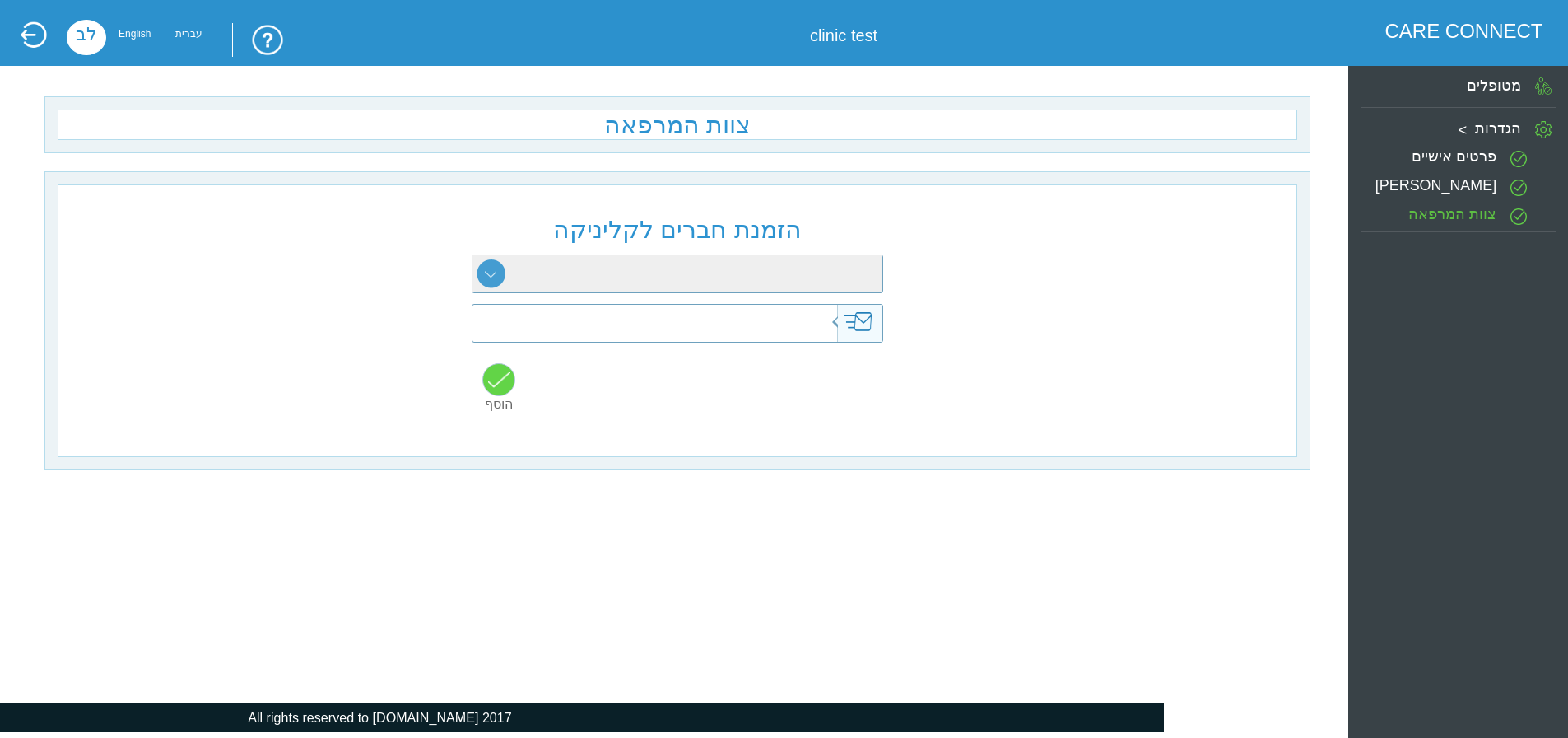
click at [485, 285] on select at bounding box center [677, 274] width 410 height 37
click at [590, 328] on input "text" at bounding box center [648, 323] width 401 height 37
click at [1439, 177] on label "פרופיל קליניקה" at bounding box center [1436, 186] width 121 height 17
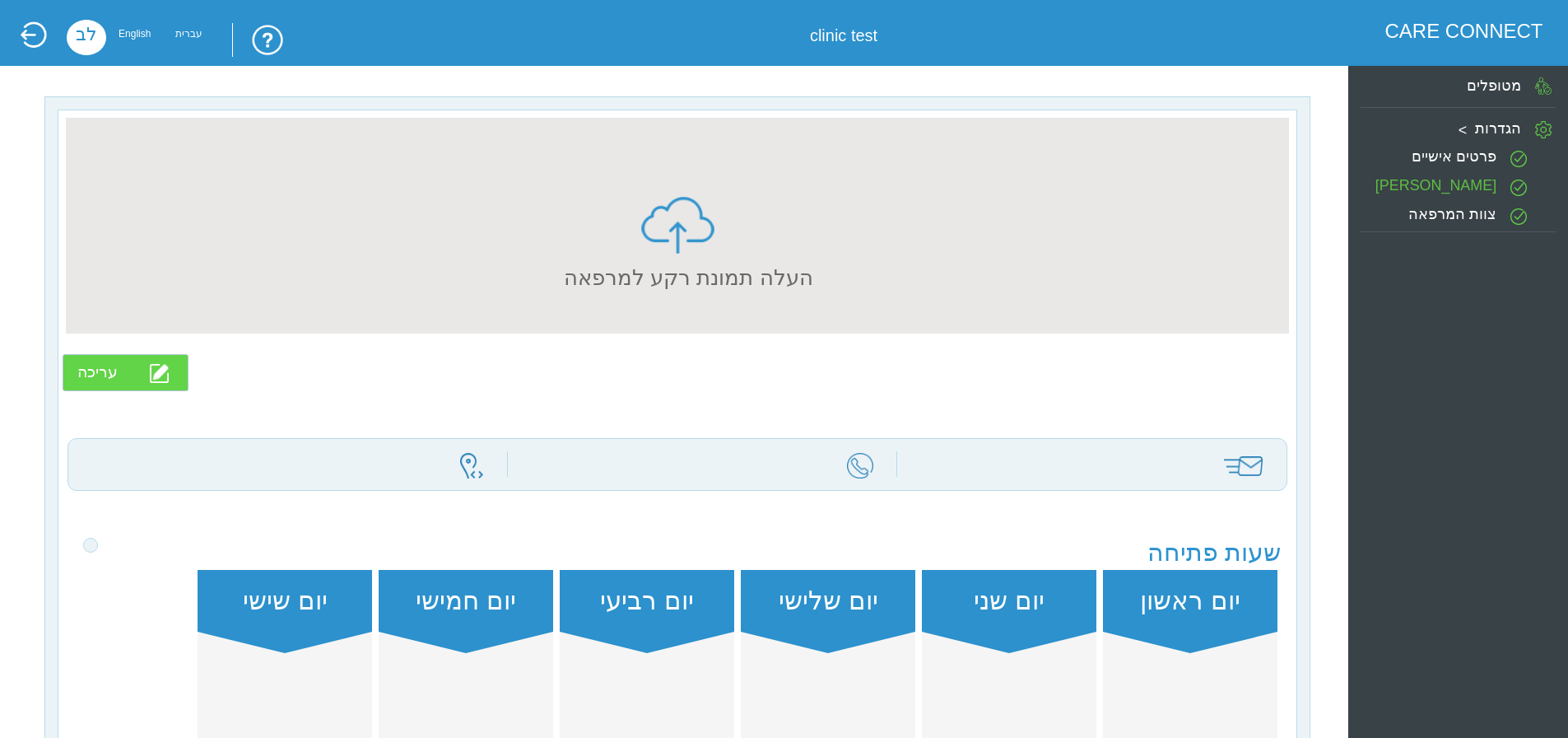
click at [1440, 206] on label "צוות המרפאה" at bounding box center [1453, 214] width 88 height 17
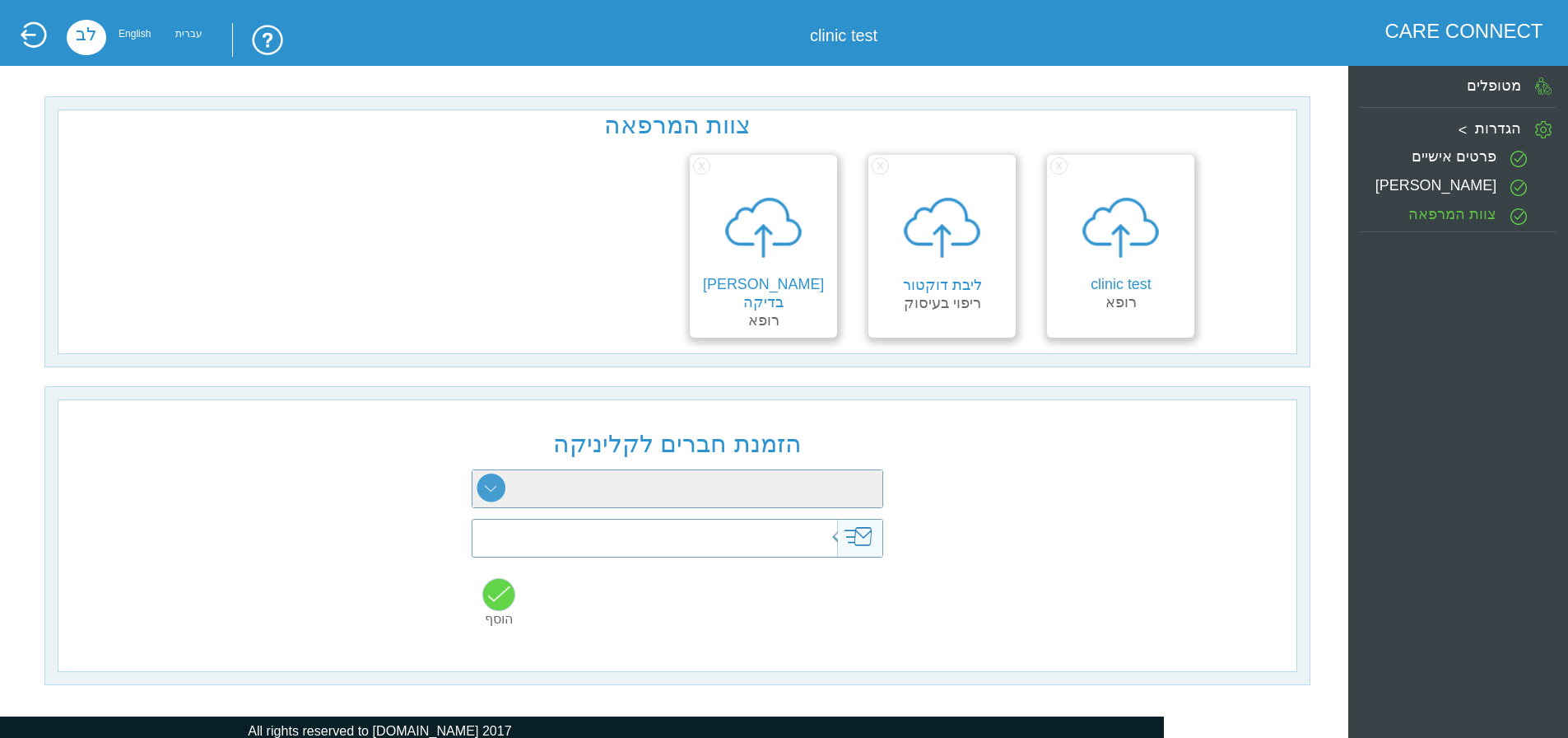
click at [488, 506] on select at bounding box center [677, 489] width 410 height 37
click at [516, 499] on select at bounding box center [677, 489] width 410 height 37
click at [1432, 215] on label "צוות המרפאה" at bounding box center [1453, 214] width 88 height 17
click at [1422, 177] on label "פרופיל קליניקה" at bounding box center [1436, 186] width 121 height 17
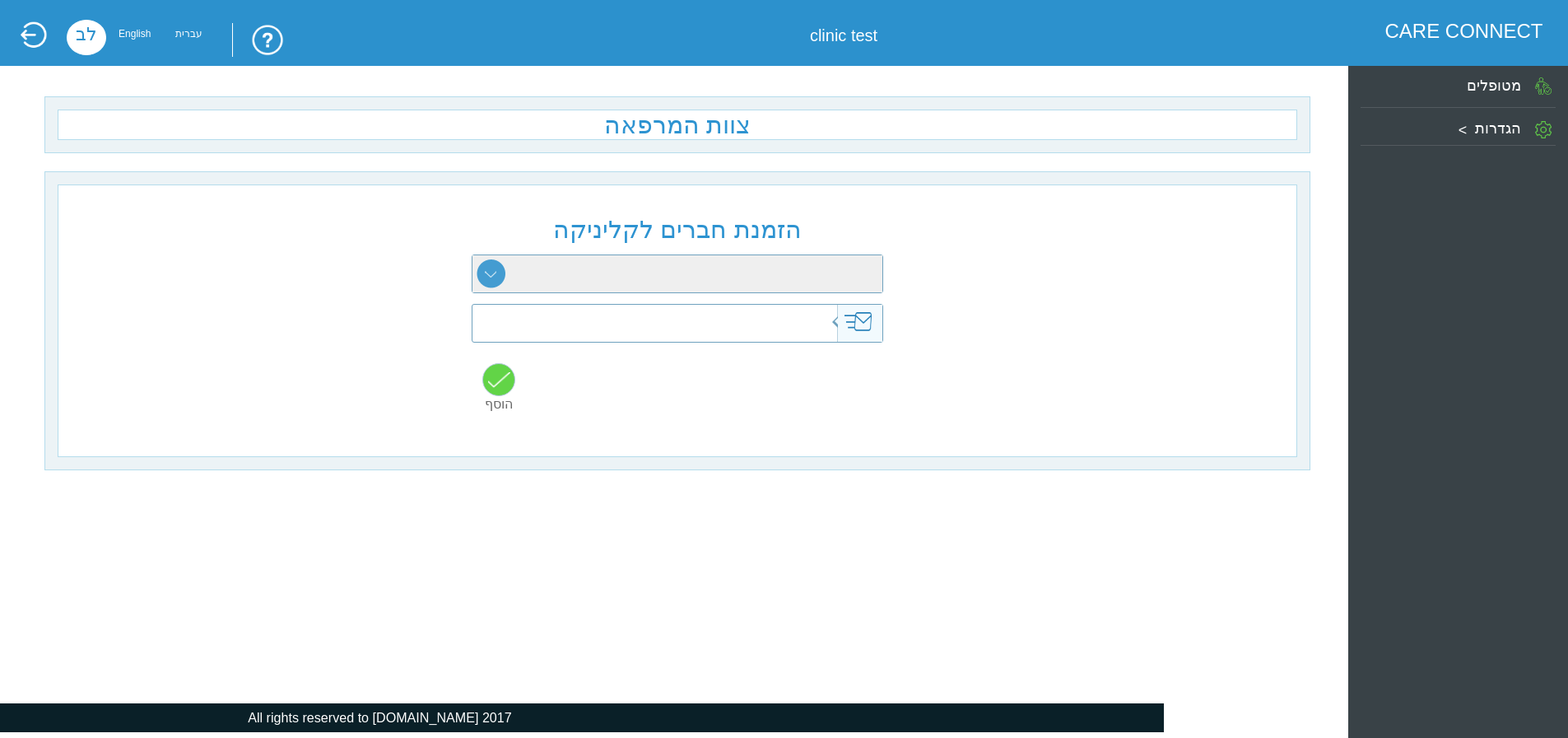
click at [1485, 134] on label "הגדרות" at bounding box center [1498, 129] width 46 height 17
click at [1482, 216] on label "צוות המרפאה" at bounding box center [1453, 214] width 88 height 17
click at [1448, 211] on label "צוות המרפאה" at bounding box center [1453, 214] width 88 height 17
click at [395, 289] on div "הזמנת חברים לקליניקה רופא מזכירה פסיכולוגיה התפתחותית קלינאות תקשורת ריפוי בעיס…" at bounding box center [677, 321] width 1240 height 272
click at [509, 281] on select "רופא מזכירה פסיכולוגיה התפתחותית קלינאות תקשורת ריפוי בעיסוק עבודה סוציאלית פיז…" at bounding box center [677, 274] width 410 height 37
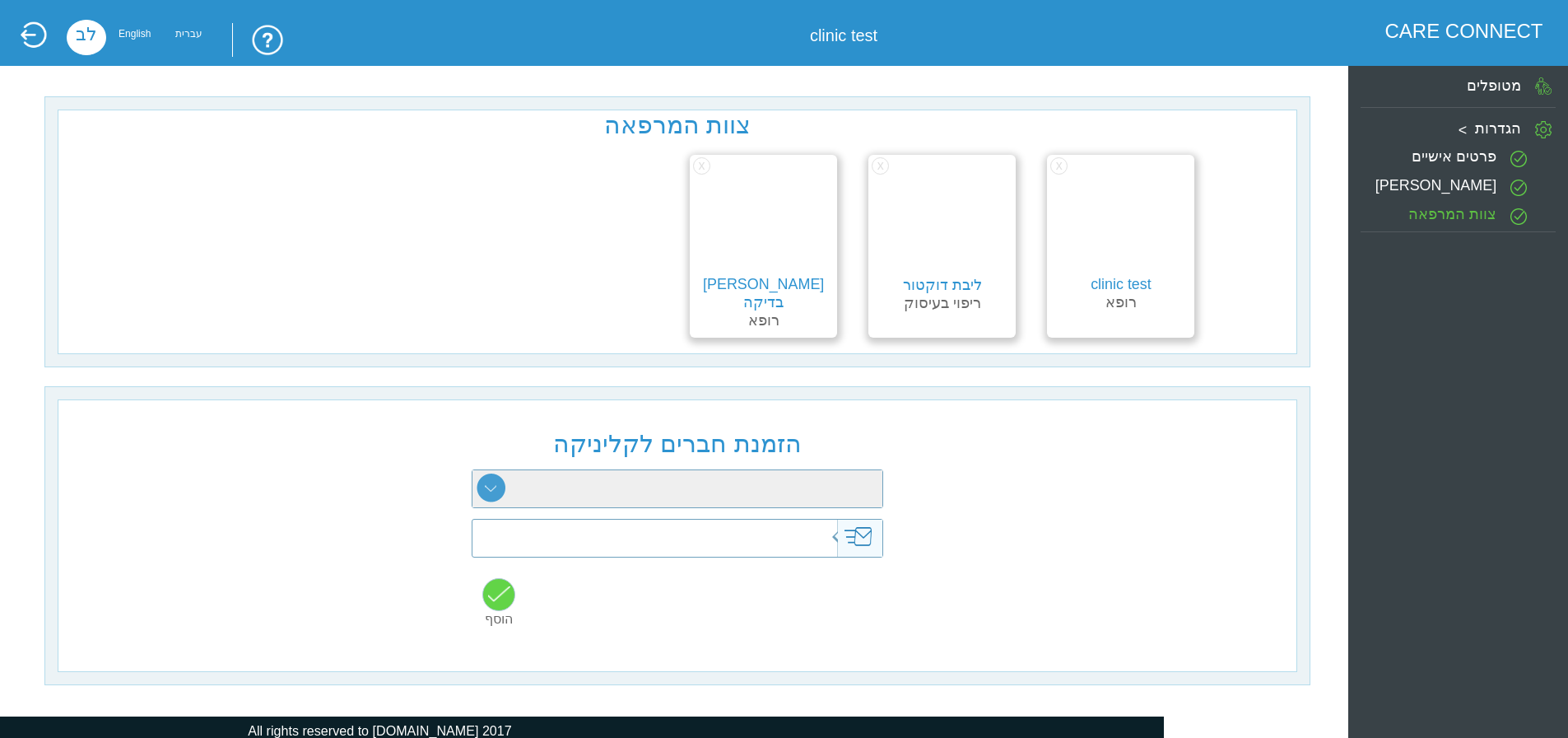
select select "8"
click at [472, 473] on select "רופא מזכירה פסיכולוגיה התפתחותית קלינאות תקשורת ריפוי בעיסוק עבודה סוציאלית פיז…" at bounding box center [677, 489] width 410 height 37
click at [754, 531] on input "text" at bounding box center [648, 538] width 401 height 37
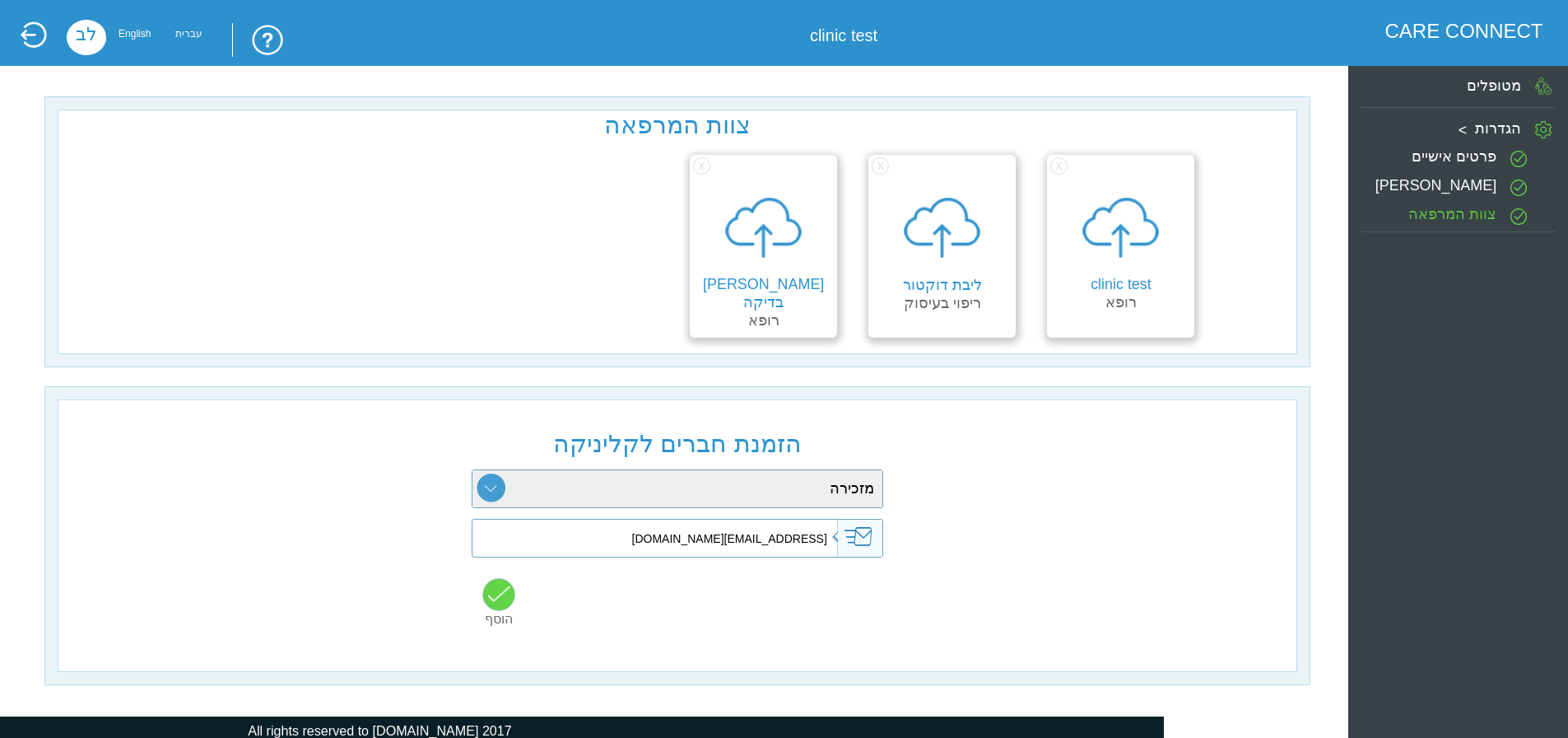
type input "[EMAIL_ADDRESS][DOMAIN_NAME]"
click at [506, 598] on input "button" at bounding box center [498, 594] width 33 height 33
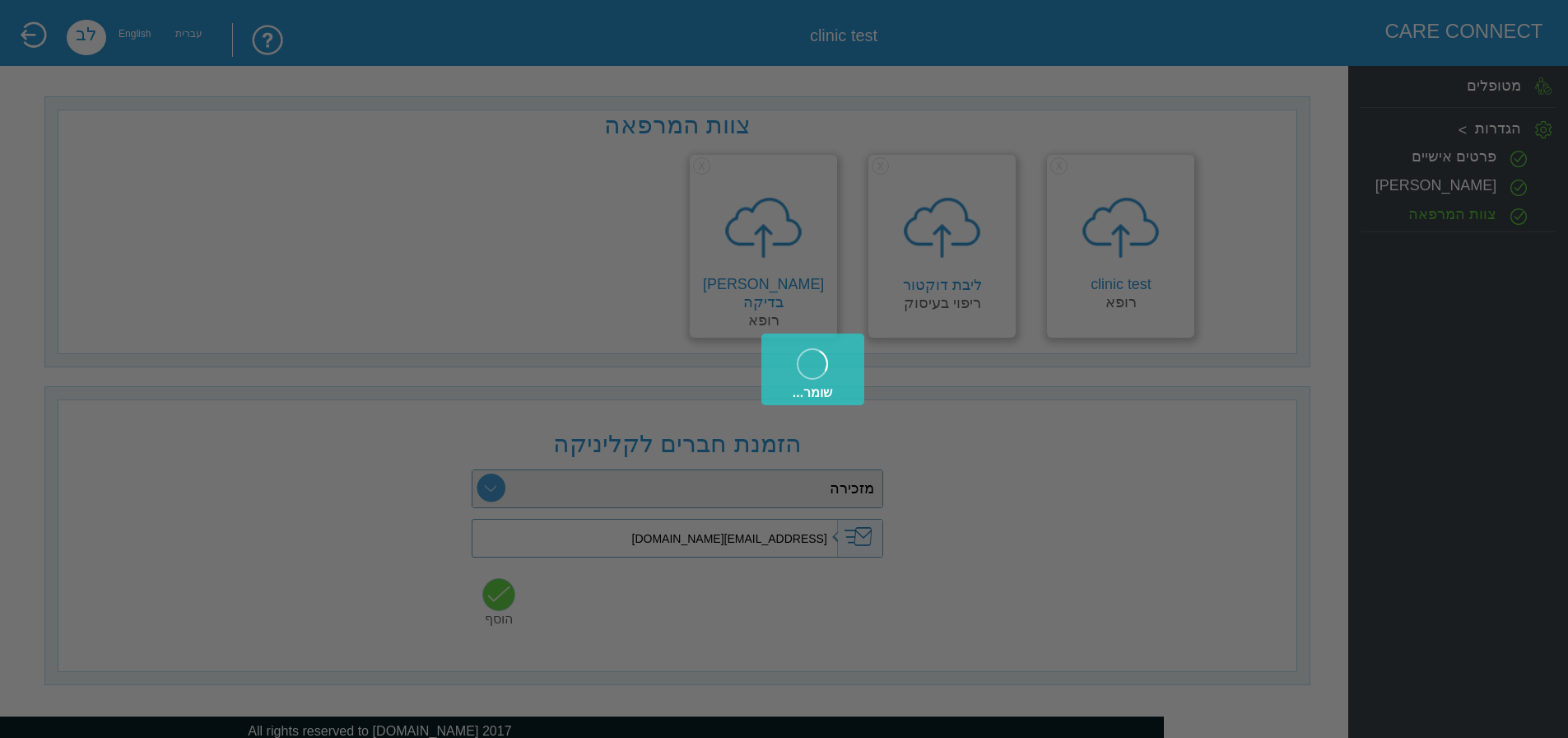
type input "[EMAIL_ADDRESS][DOMAIN_NAME]"
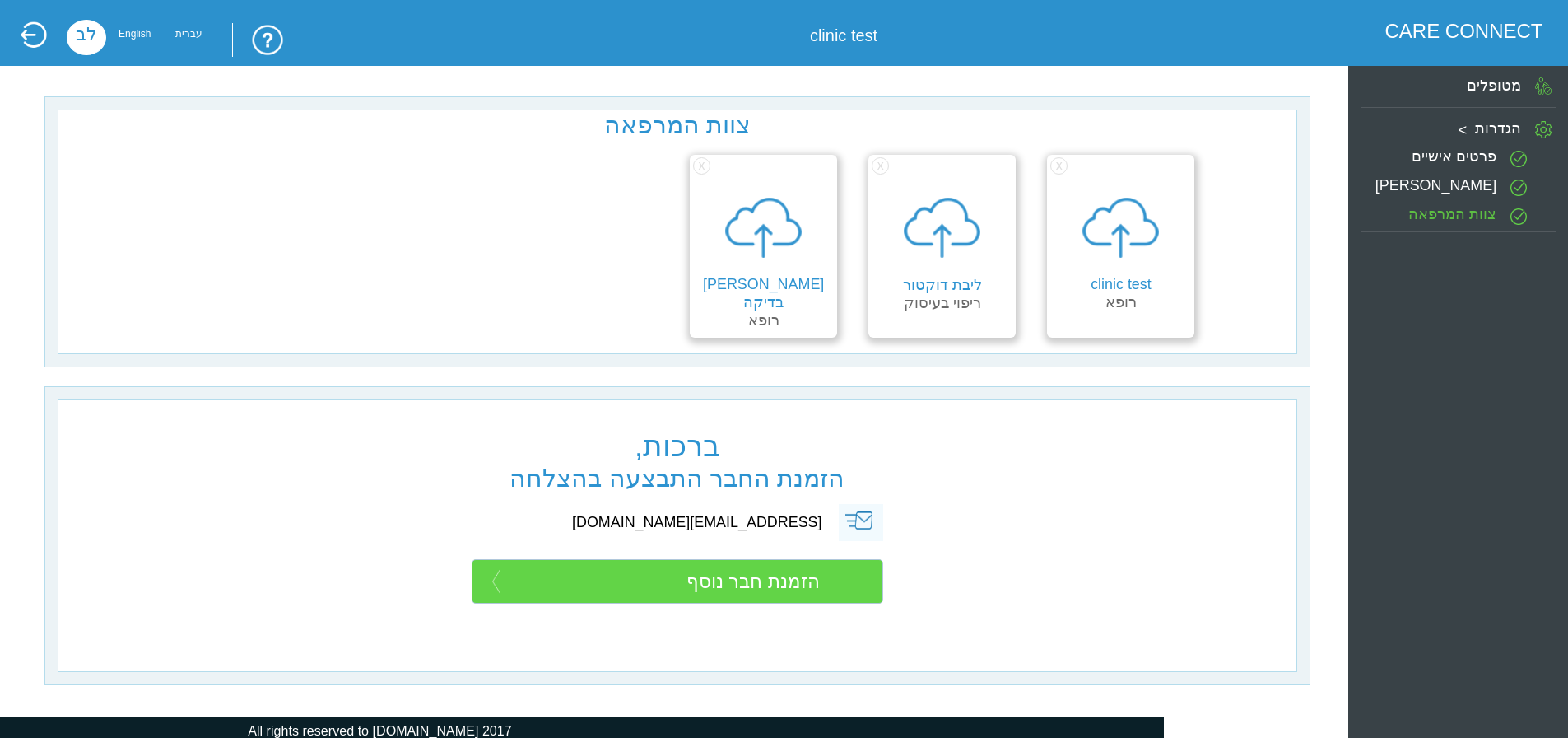
click at [761, 272] on div at bounding box center [764, 227] width 110 height 95
click at [759, 287] on body "??????? CARE CONNECT clinic test [PERSON_NAME] English עברית צוות המרפאה x clin…" at bounding box center [784, 373] width 1568 height 746
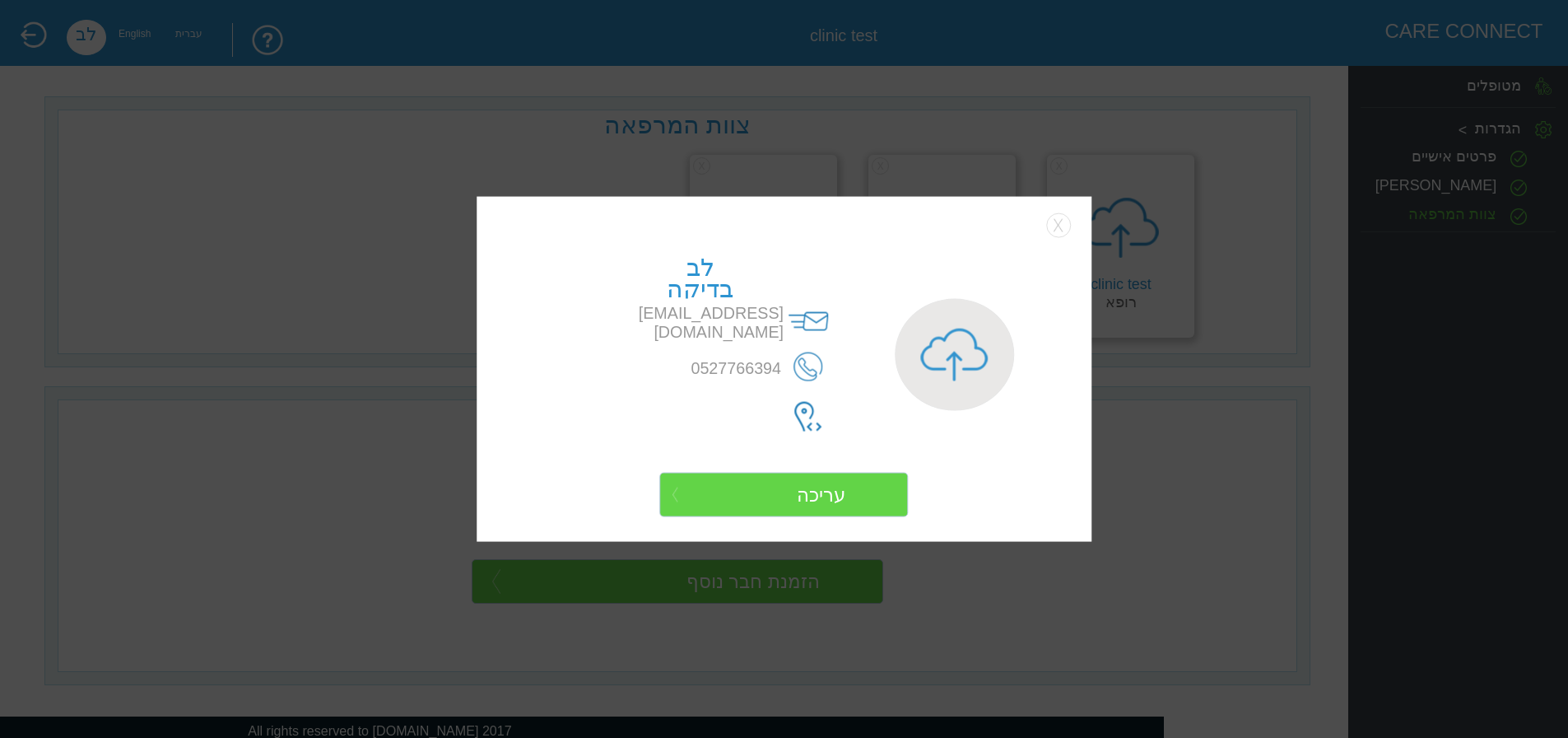
click at [1231, 553] on div at bounding box center [784, 369] width 1568 height 738
click at [1058, 228] on button "Close" at bounding box center [1058, 224] width 24 height 24
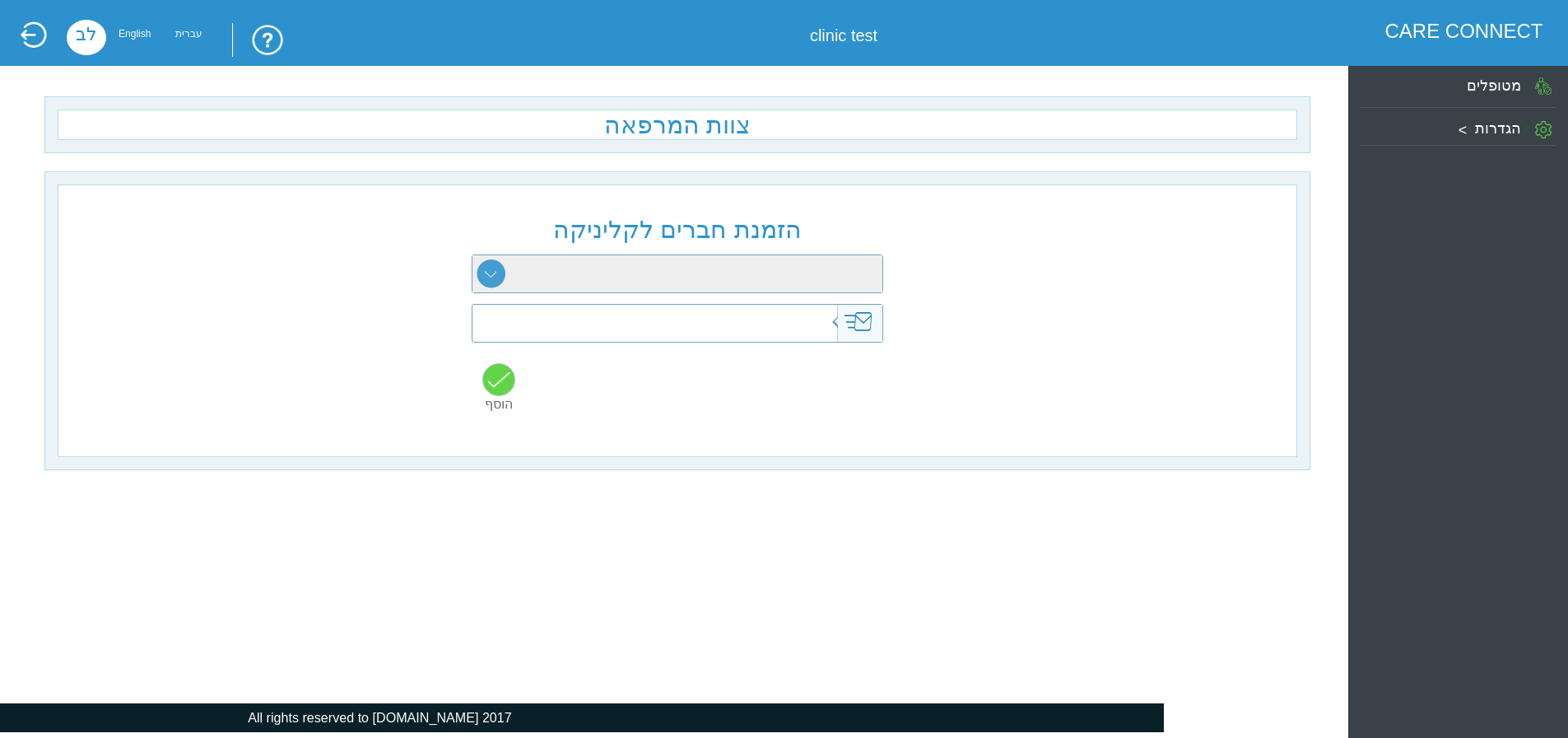
click at [567, 262] on select "רופא מזכירה פסיכולוגיה התפתחותית קלינאות תקשורת ריפוי בעיסוק עבודה סוציאלית פיז…" at bounding box center [677, 274] width 410 height 37
click at [376, 364] on div "הזמנת חברים לקליניקה רופא מזכירה פסיכולוגיה התפתחותית קלינאות תקשורת ריפוי בעיס…" at bounding box center [677, 321] width 1240 height 272
click at [295, 337] on div "הזמנת חברים לקליניקה רופא מזכירה פסיכולוגיה התפתחותית קלינאות תקשורת ריפוי בעיס…" at bounding box center [677, 321] width 1240 height 272
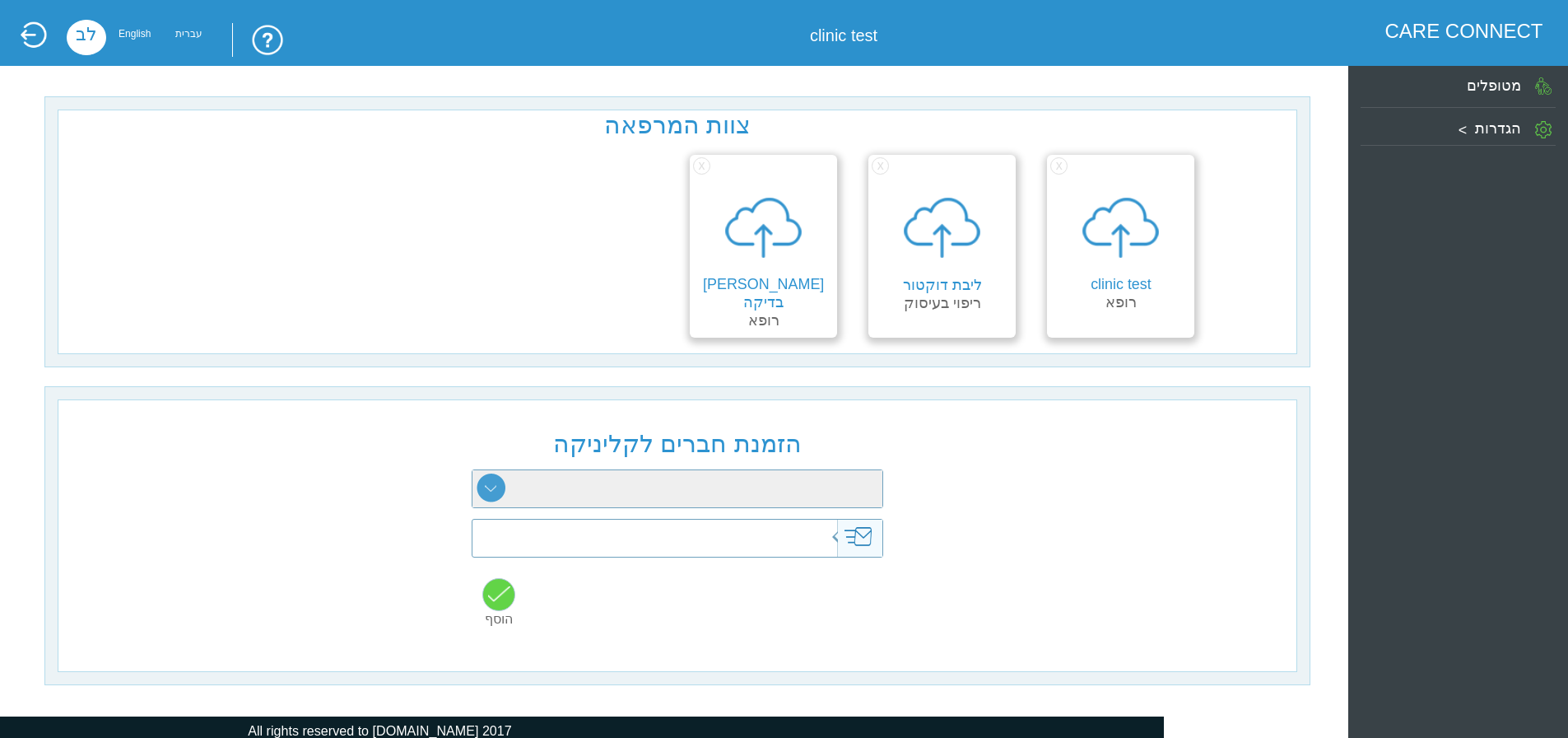
click at [619, 492] on select "רופא מזכירה פסיכולוגיה התפתחותית קלינאות תקשורת ריפוי בעיסוק עבודה סוציאלית פיז…" at bounding box center [677, 489] width 410 height 37
select select "6"
click at [472, 473] on select "רופא מזכירה פסיכולוגיה התפתחותית קלינאות תקשורת ריפוי בעיסוק עבודה סוציאלית פיז…" at bounding box center [677, 489] width 410 height 37
click at [780, 547] on input "text" at bounding box center [648, 538] width 401 height 37
type input "[EMAIL_ADDRESS][DOMAIN_NAME]"
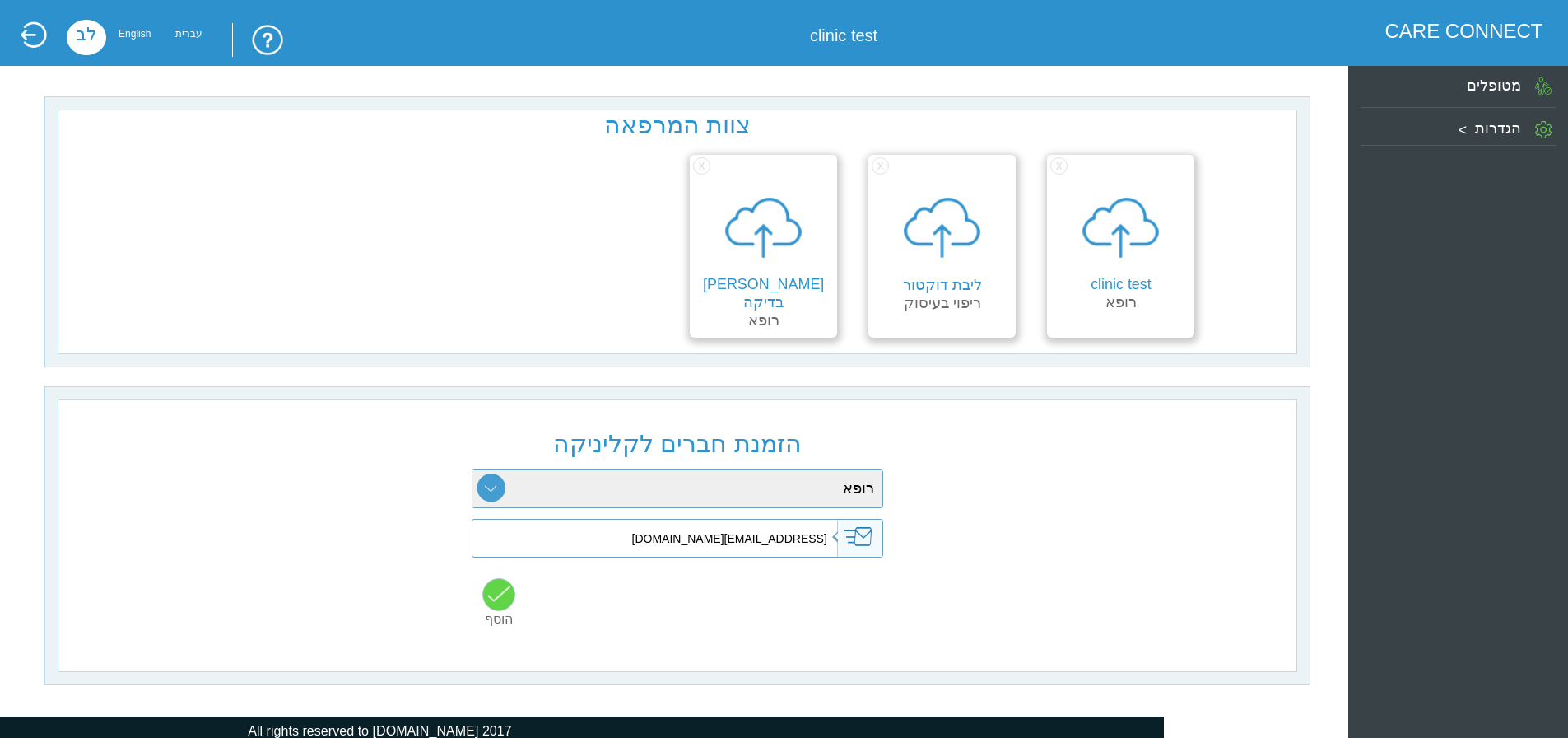
click at [497, 609] on input "button" at bounding box center [498, 594] width 33 height 33
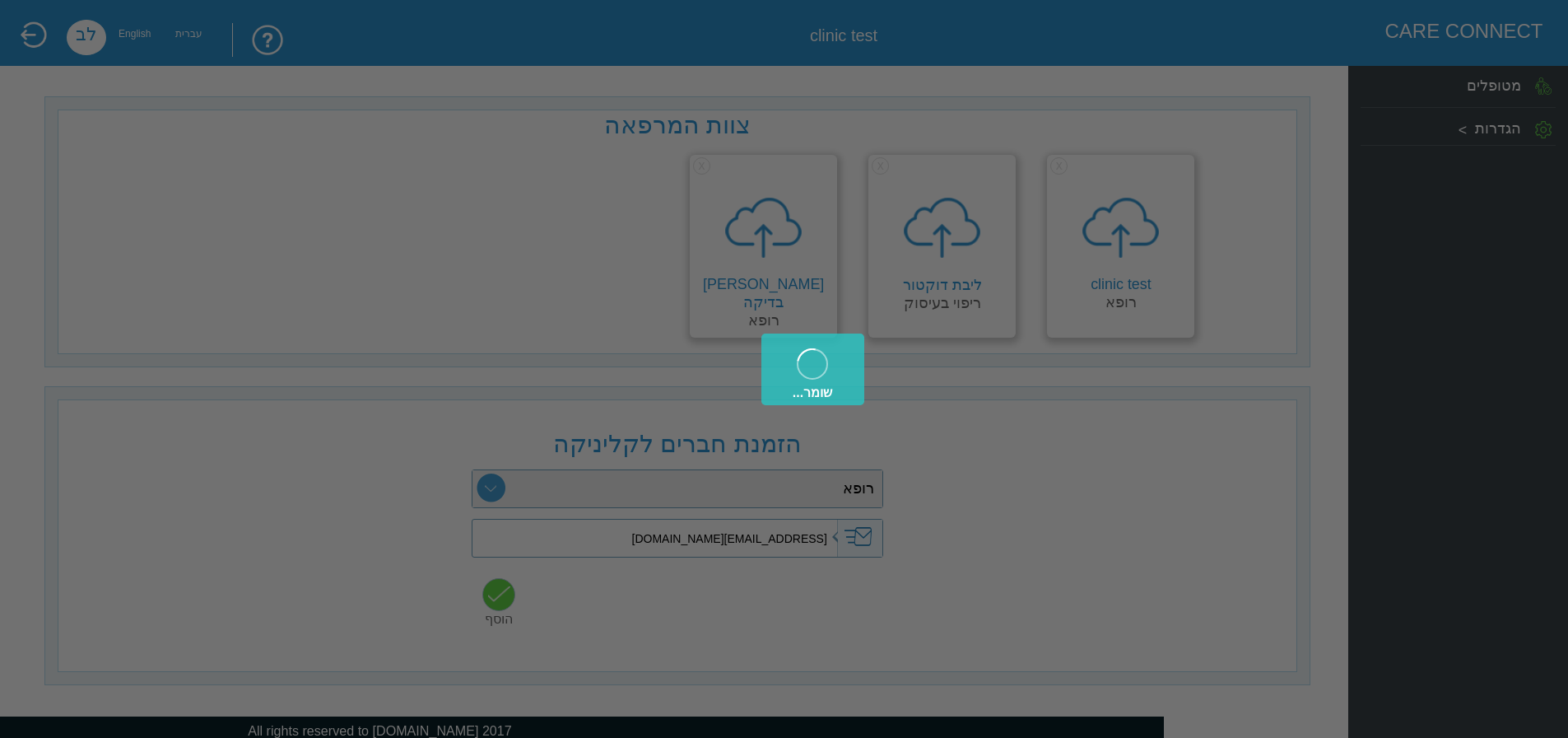
type input "[EMAIL_ADDRESS][DOMAIN_NAME]"
